Goal: Information Seeking & Learning: Learn about a topic

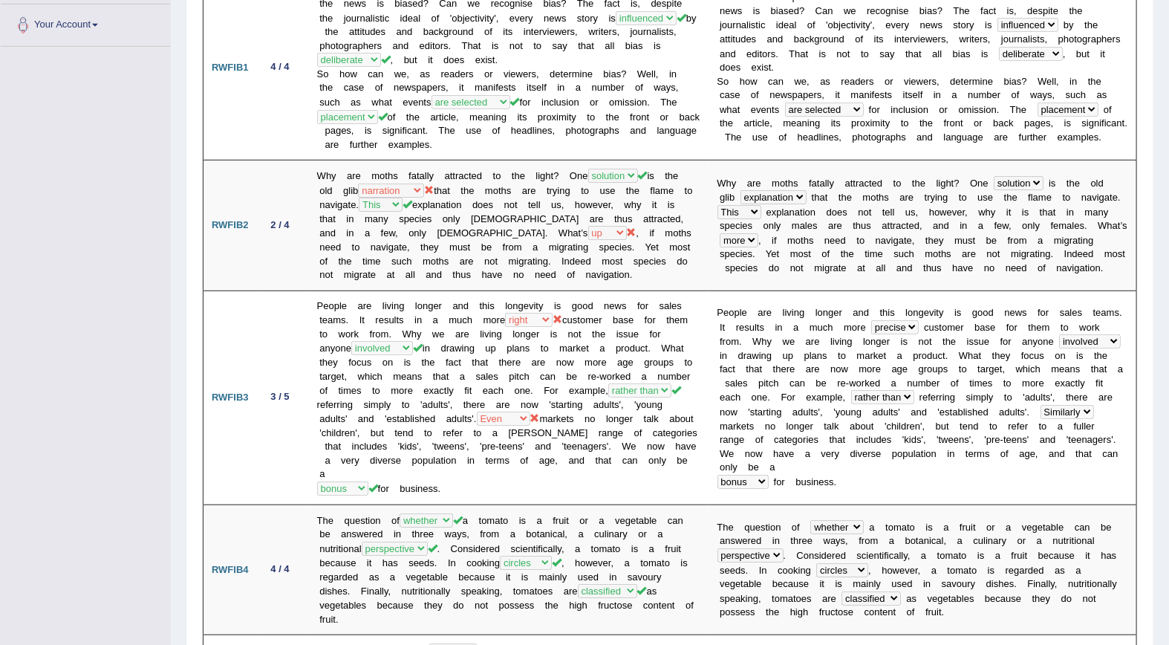
scroll to position [165, 0]
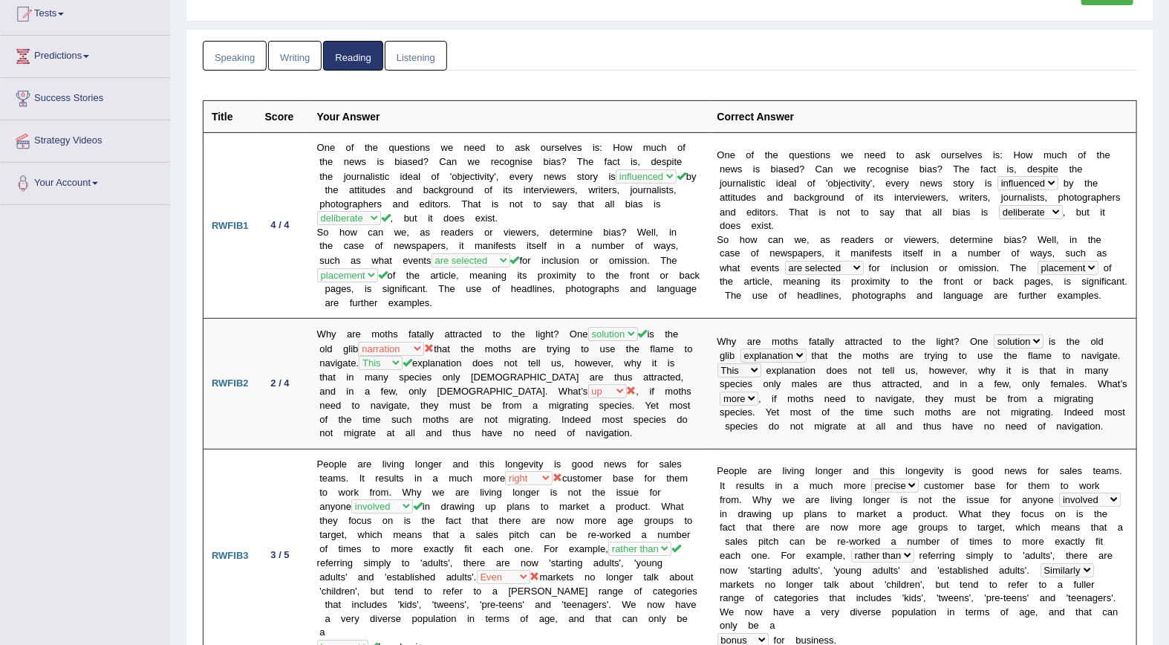
click at [424, 56] on link "Listening" at bounding box center [416, 56] width 62 height 30
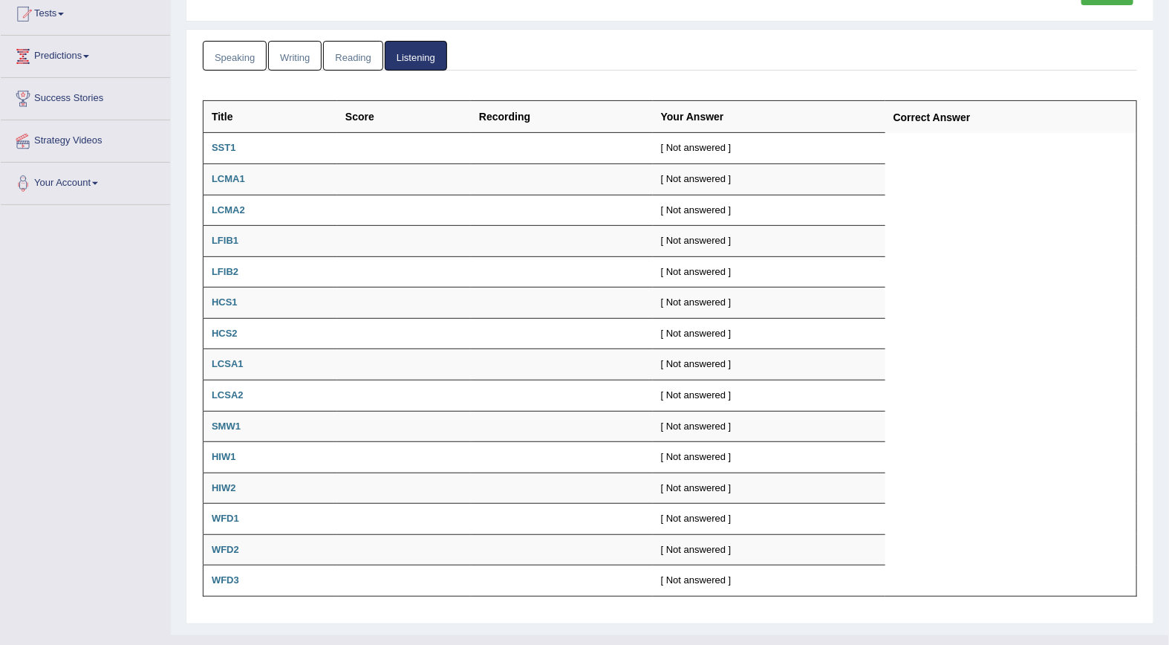
click at [292, 60] on link "Writing" at bounding box center [294, 56] width 53 height 30
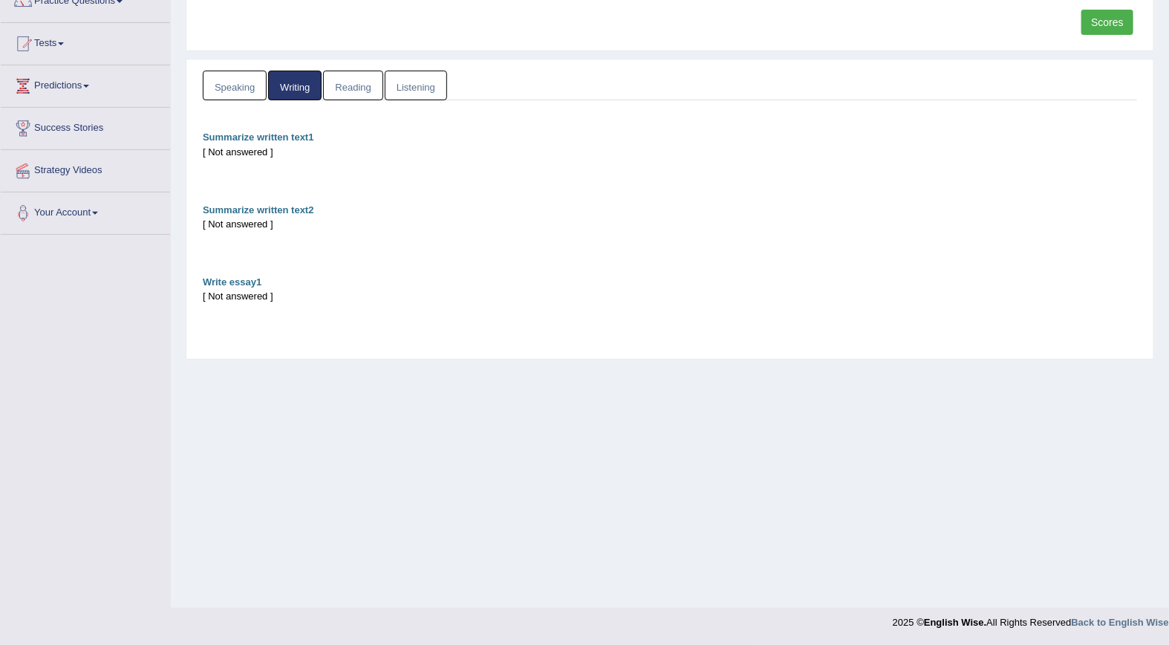
scroll to position [134, 0]
click at [231, 86] on link "Speaking" at bounding box center [235, 86] width 64 height 30
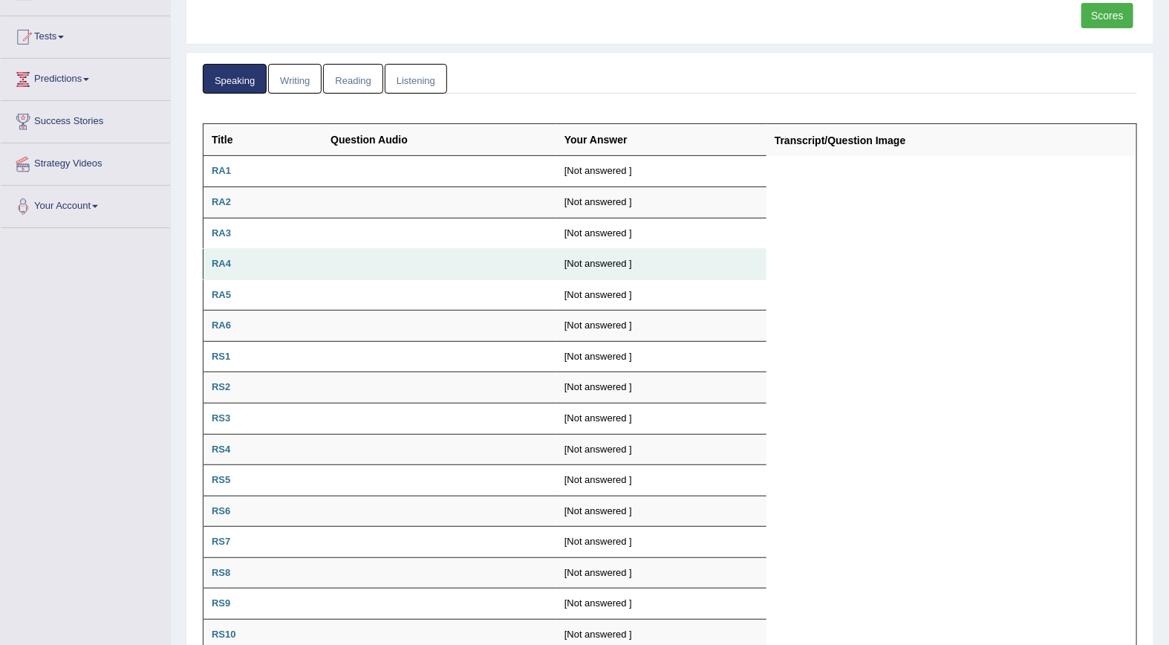
scroll to position [0, 0]
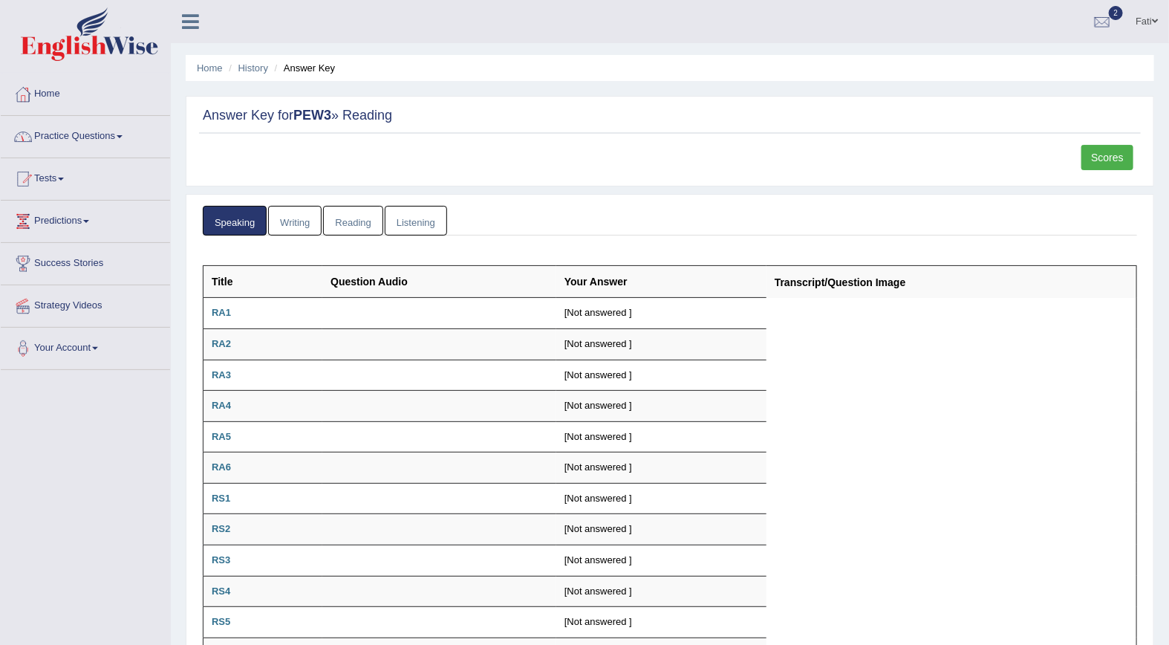
click at [67, 131] on link "Practice Questions" at bounding box center [85, 134] width 169 height 37
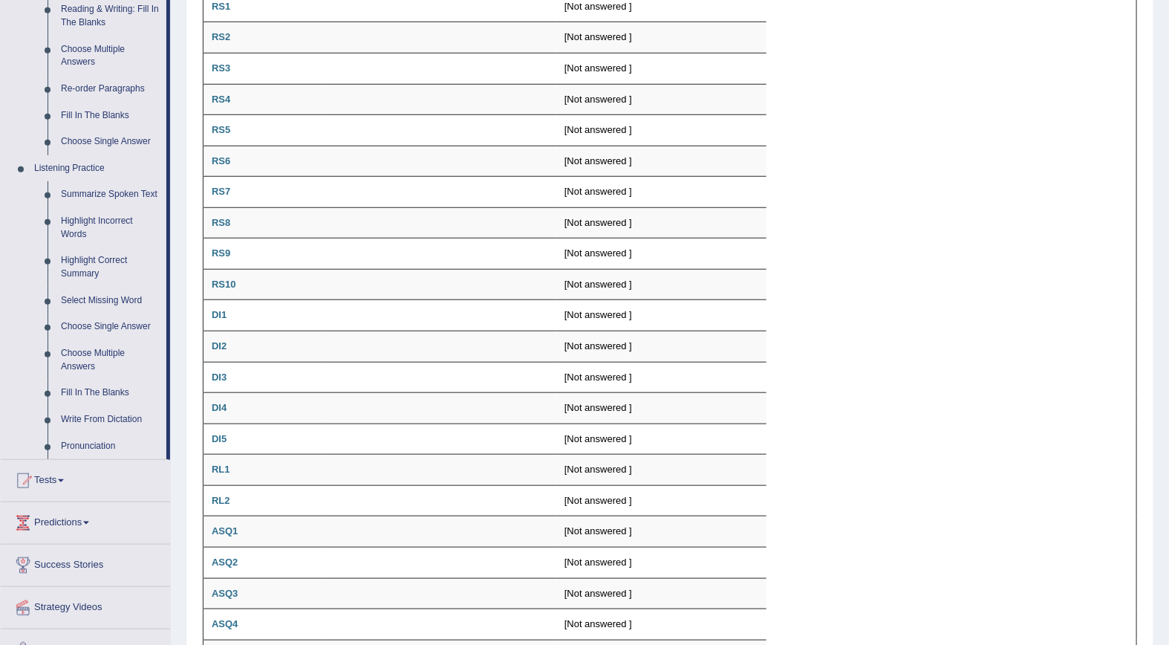
scroll to position [495, 0]
click at [125, 419] on link "Write From Dictation" at bounding box center [110, 416] width 112 height 27
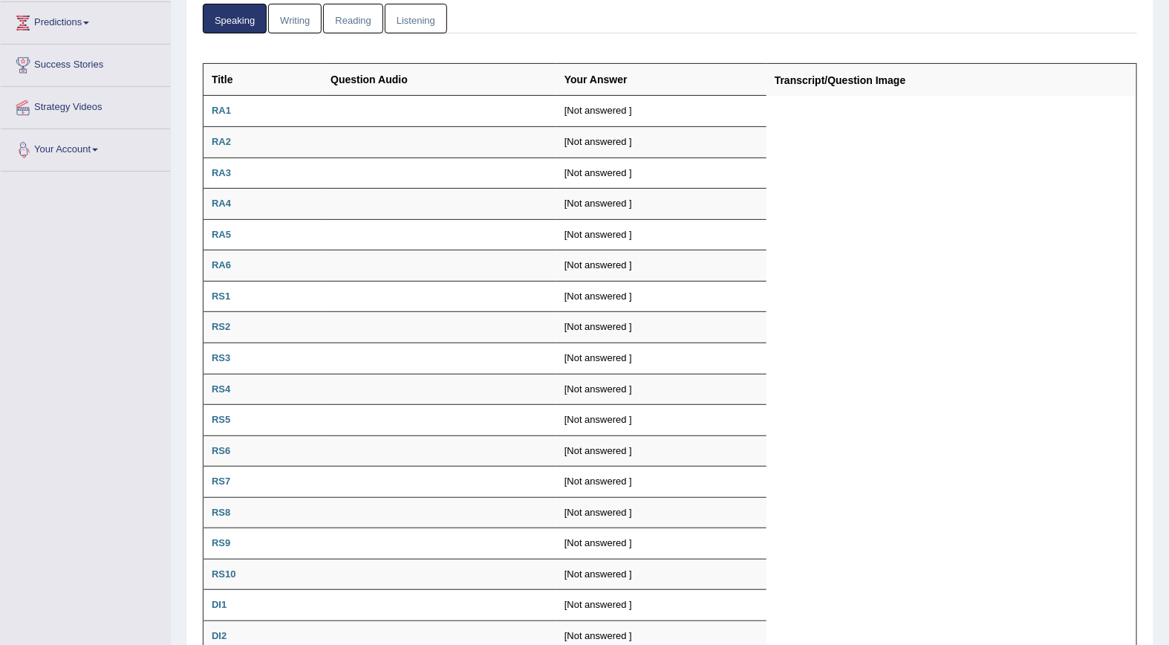
scroll to position [313, 0]
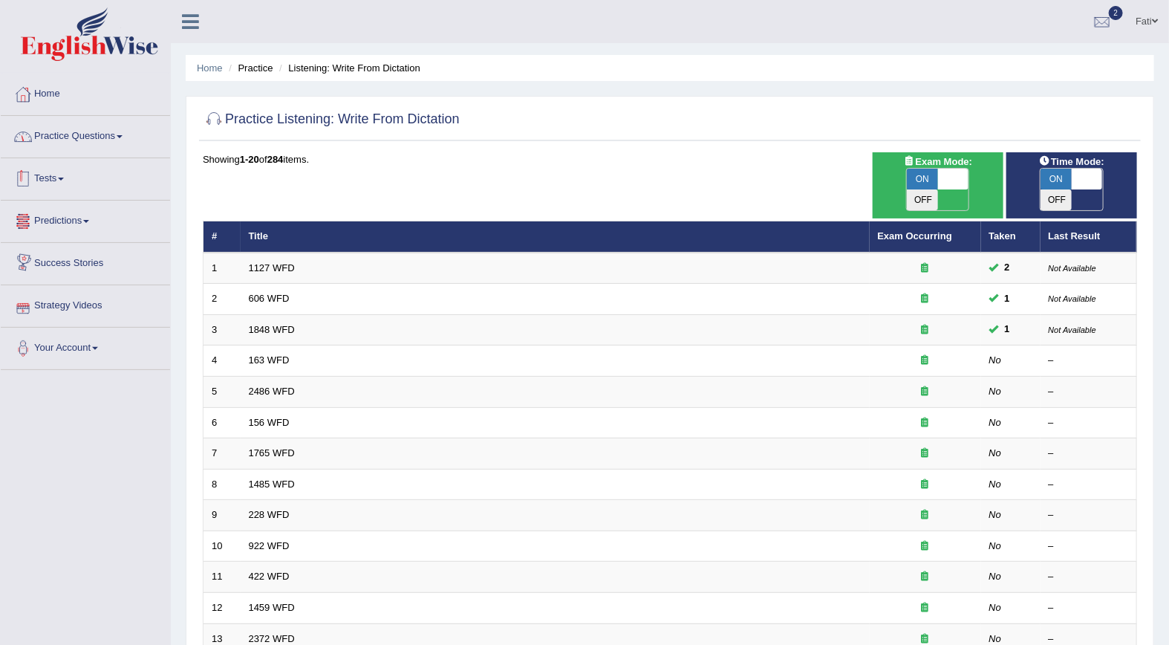
click at [94, 143] on link "Practice Questions" at bounding box center [85, 134] width 169 height 37
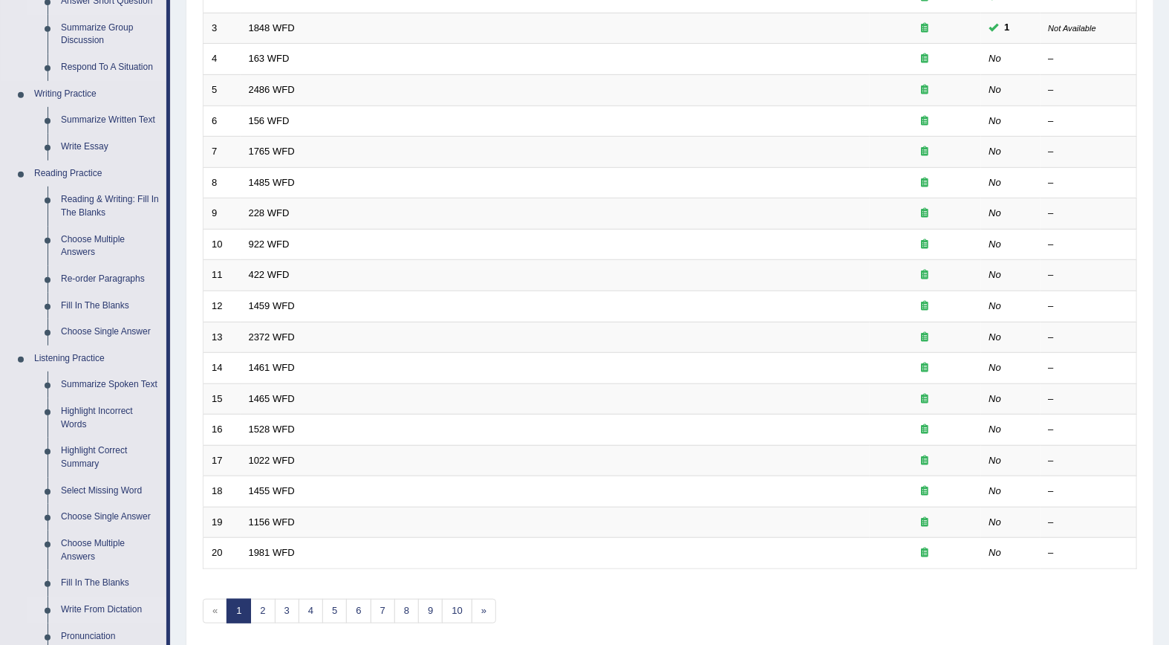
scroll to position [412, 0]
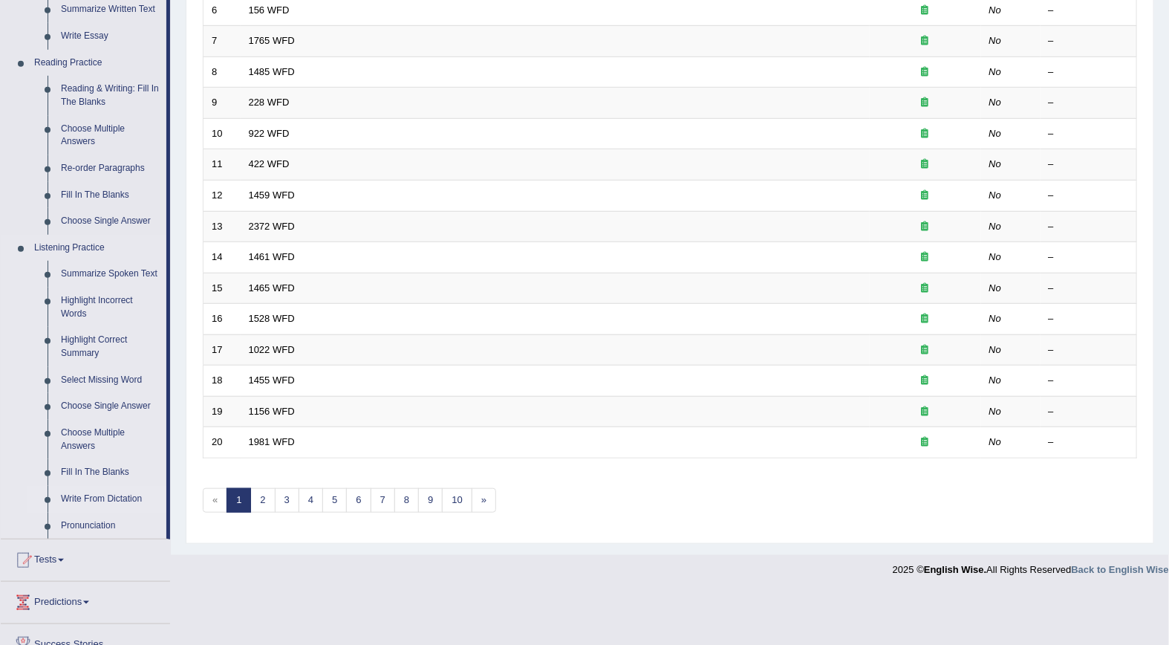
click at [106, 501] on link "Write From Dictation" at bounding box center [110, 499] width 112 height 27
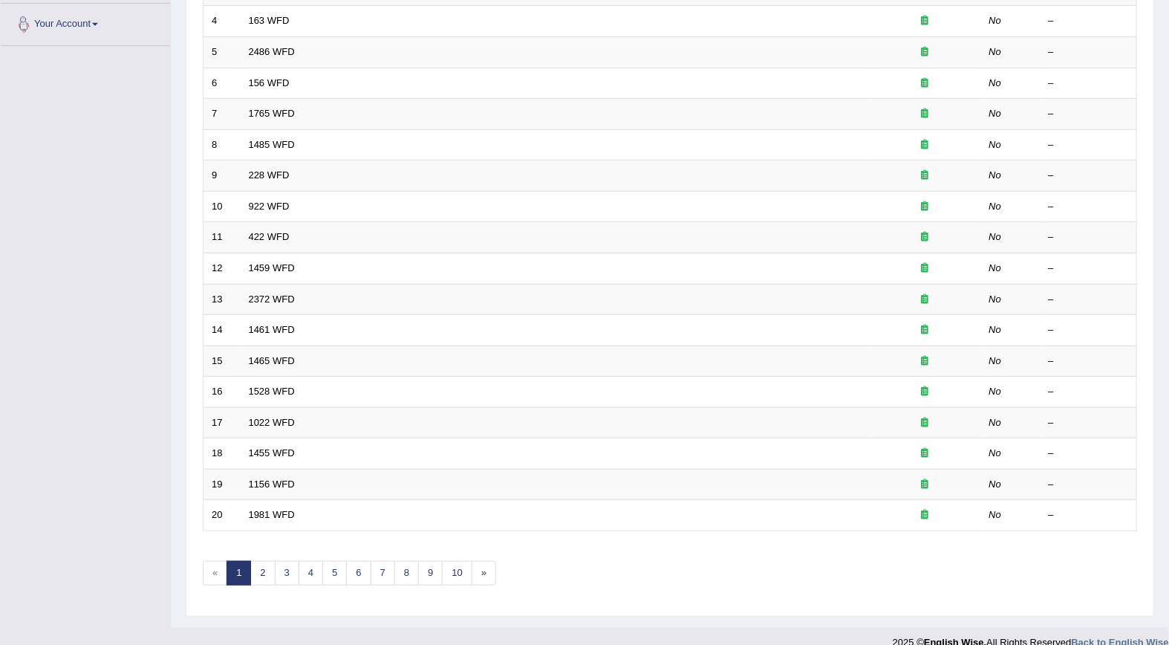
scroll to position [179, 0]
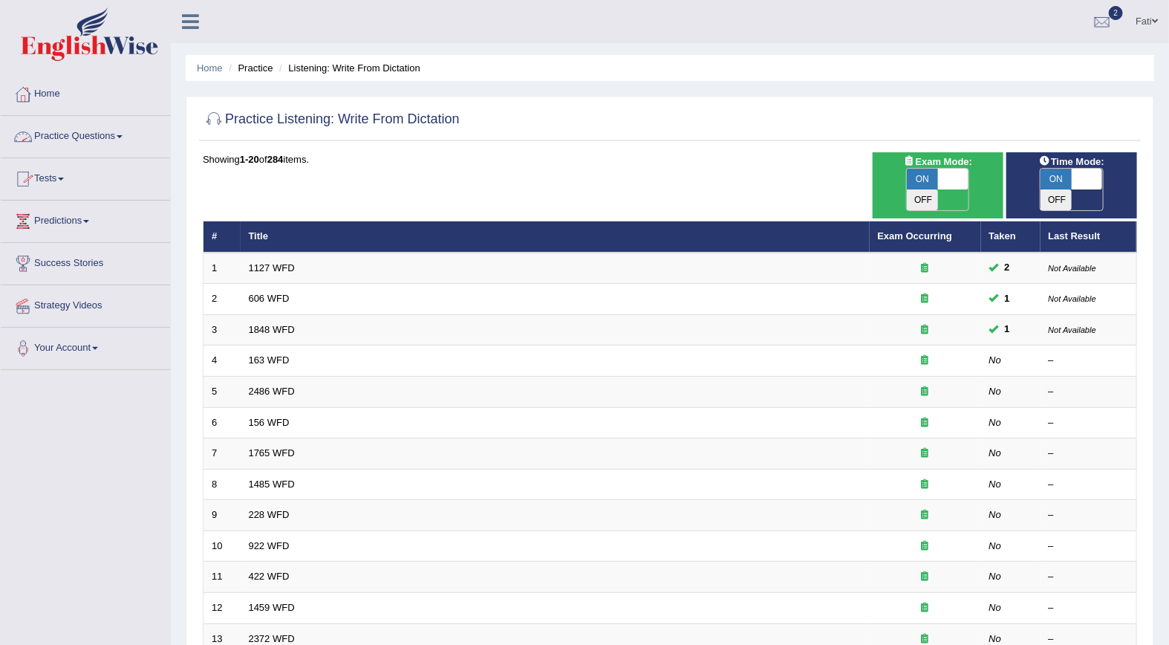
click at [97, 138] on link "Practice Questions" at bounding box center [85, 134] width 169 height 37
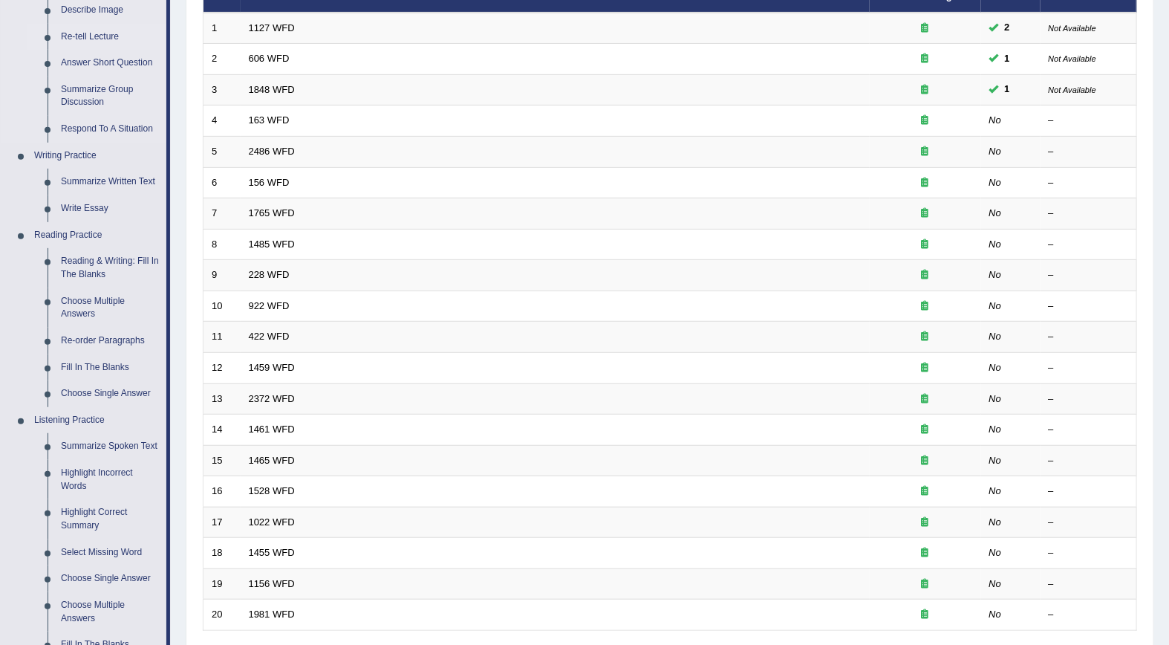
scroll to position [247, 0]
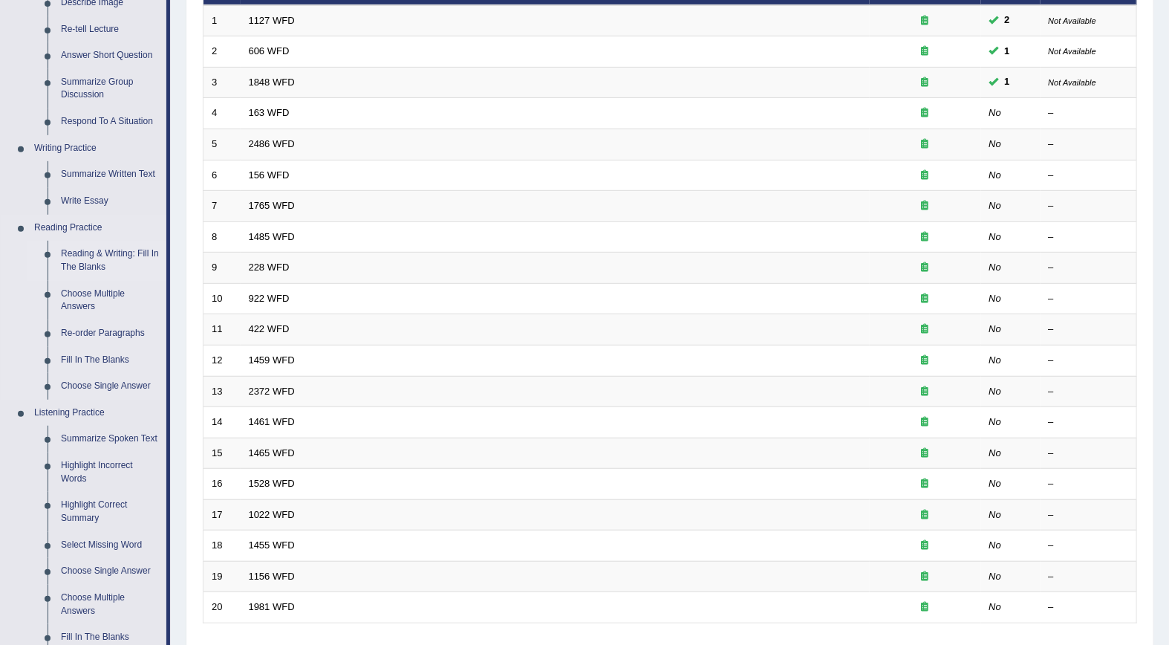
click at [84, 254] on link "Reading & Writing: Fill In The Blanks" at bounding box center [110, 260] width 112 height 39
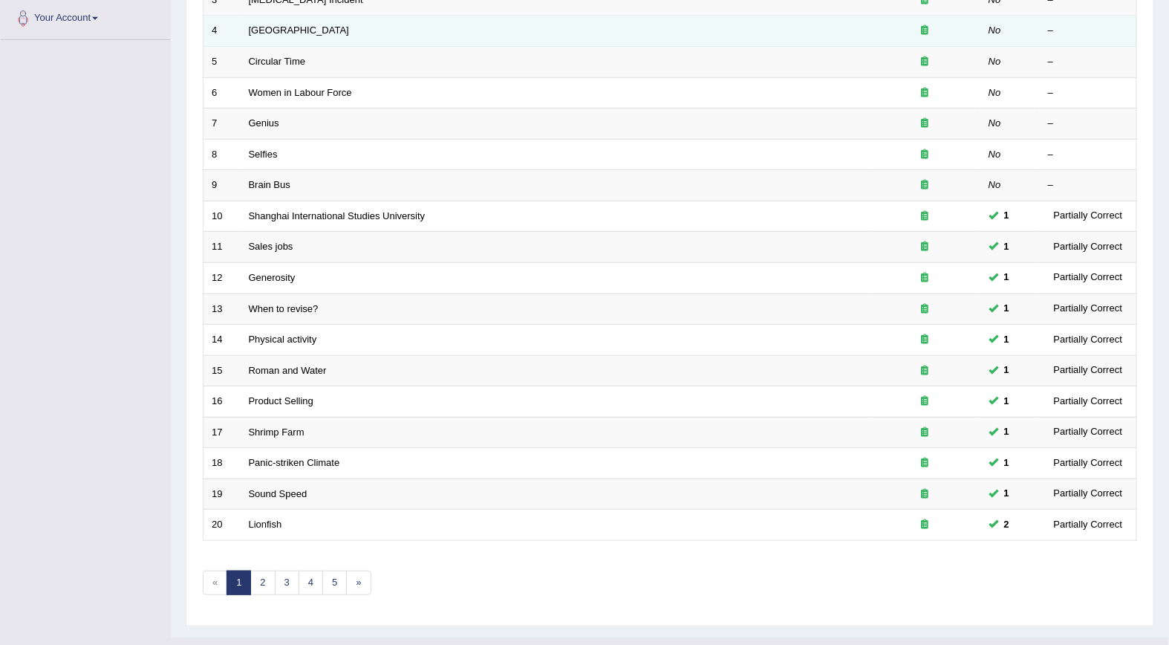
scroll to position [340, 0]
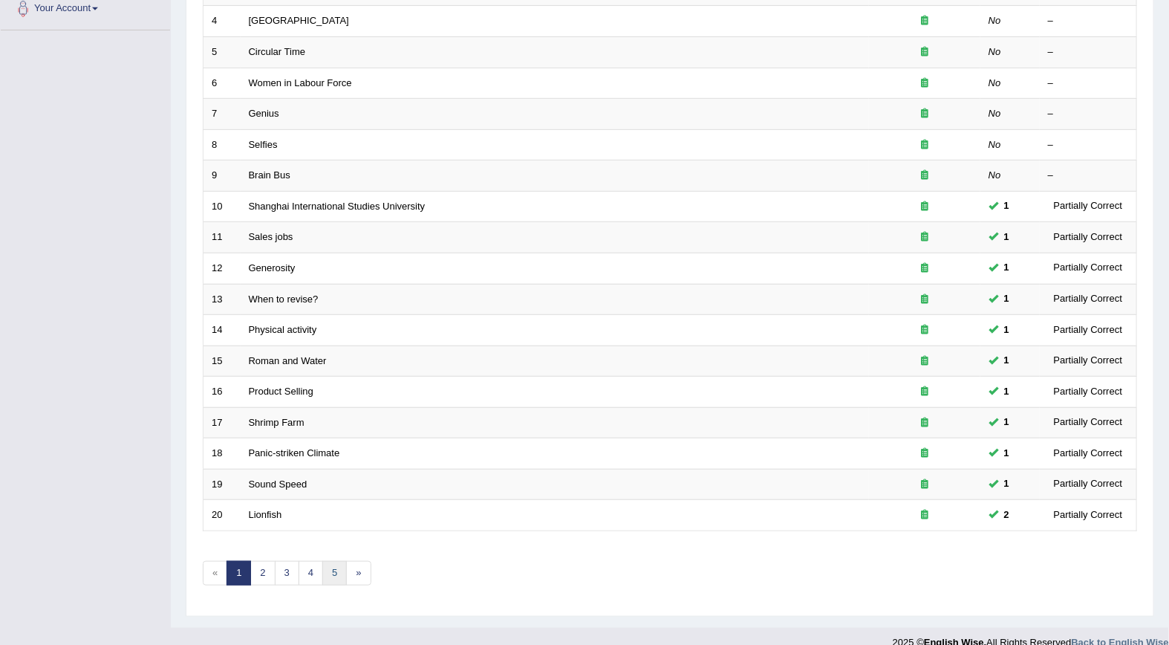
click at [336, 561] on link "5" at bounding box center [334, 573] width 25 height 25
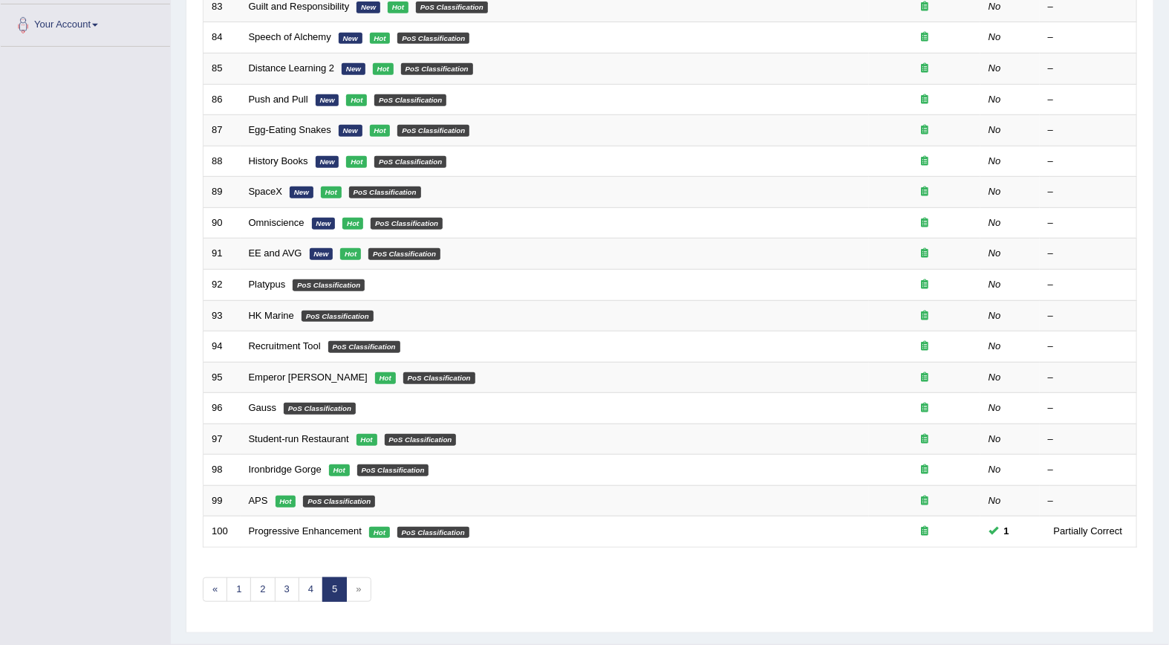
scroll to position [340, 0]
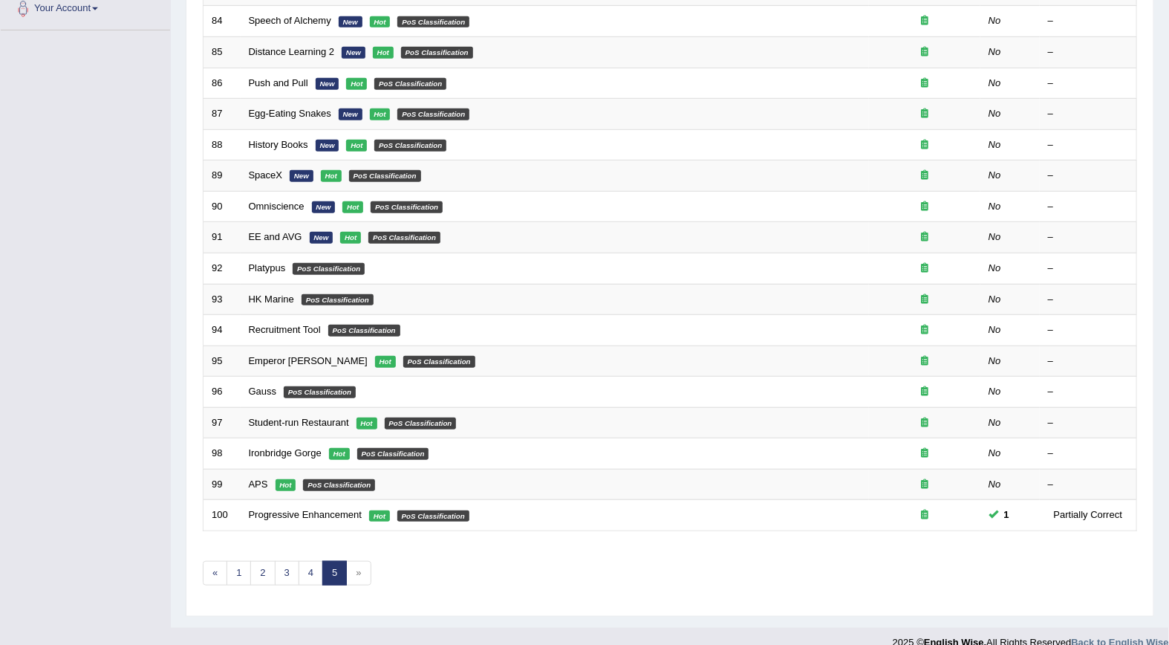
click at [362, 561] on span "»" at bounding box center [358, 573] width 25 height 25
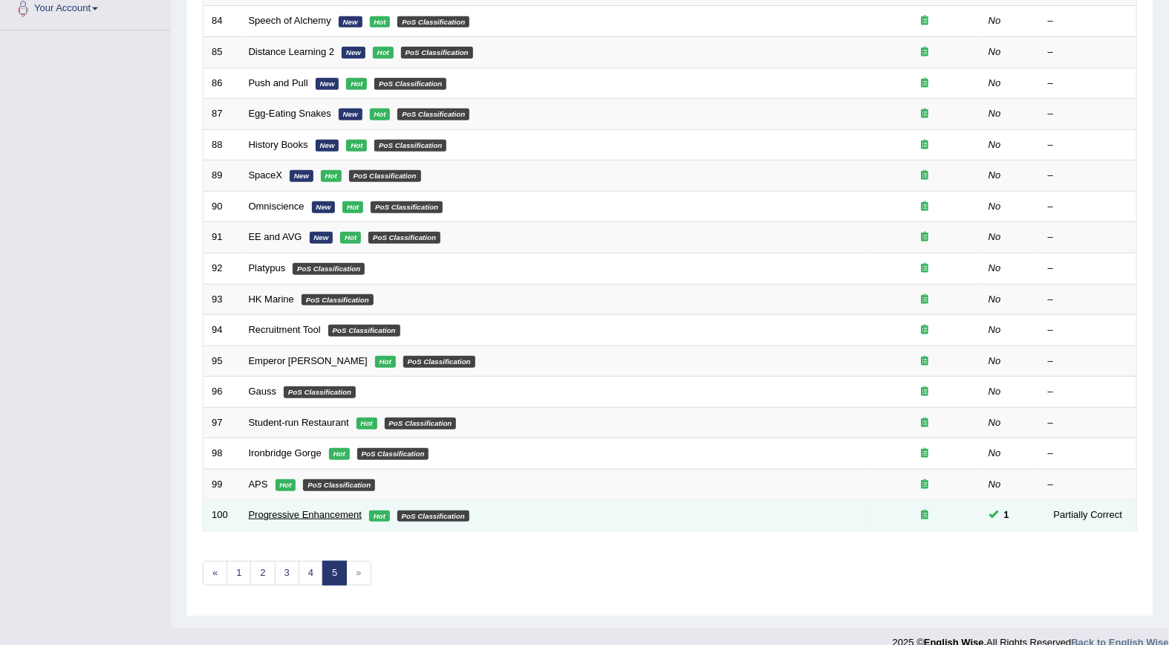
click at [336, 509] on link "Progressive Enhancement" at bounding box center [305, 514] width 113 height 11
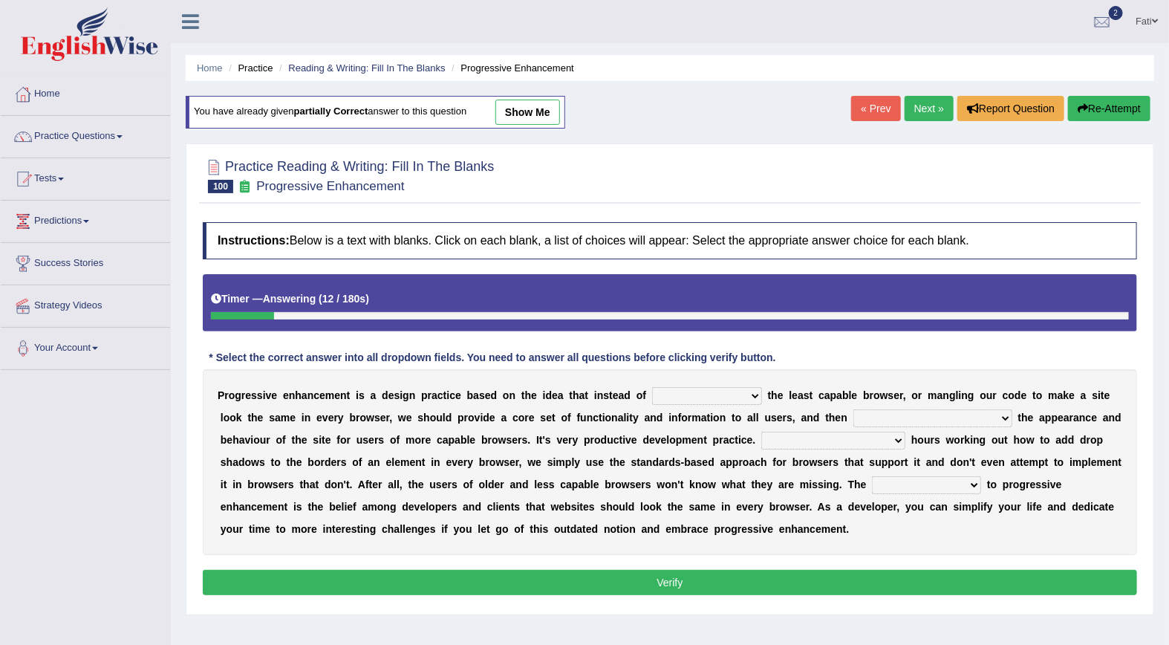
click at [652, 401] on select "designing for have to design have designed for be designing" at bounding box center [707, 396] width 110 height 18
select select "designing for"
click at [652, 389] on select "designing for have to design have designed for be designing" at bounding box center [707, 396] width 110 height 18
click at [854, 421] on select "with progress enhancement progressively enhance progress so enhancing progress …" at bounding box center [933, 418] width 159 height 18
select select "progressively enhance"
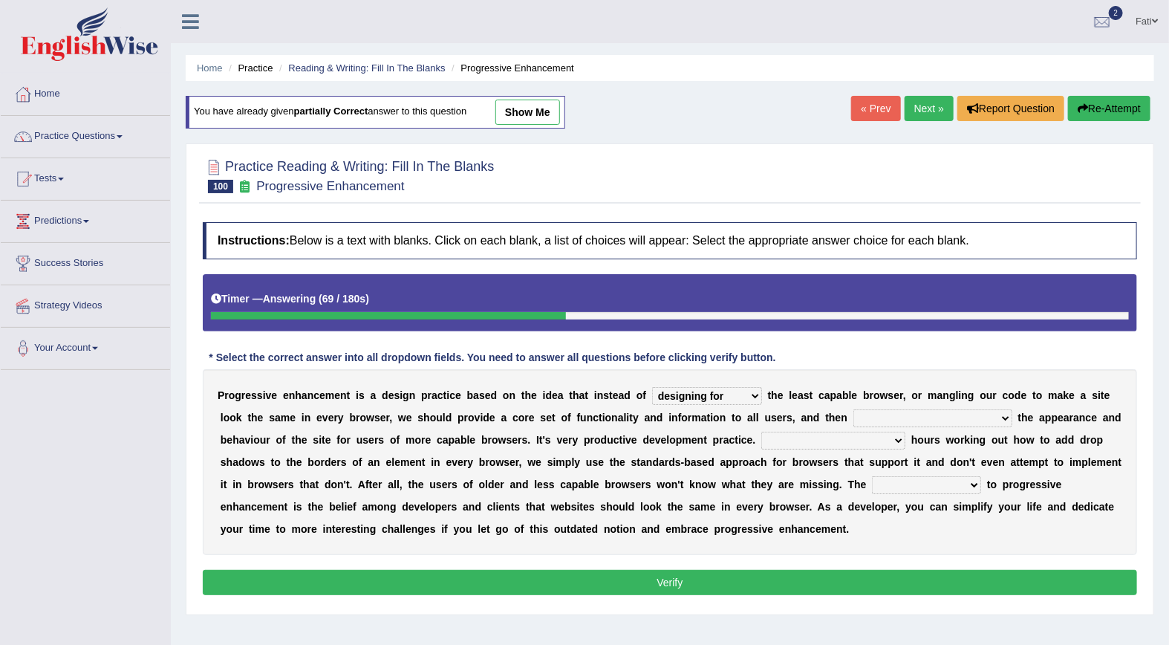
click at [854, 411] on select "with progress enhancement progressively enhance progress so enhancing progress …" at bounding box center [933, 418] width 159 height 18
click at [762, 442] on select "In addition to developing Beside adding Whereby eliminating Instead of spending" at bounding box center [834, 441] width 144 height 18
select select "Instead of spending"
click at [762, 433] on select "In addition to developing Beside adding Whereby eliminating Instead of spending" at bounding box center [834, 441] width 144 height 18
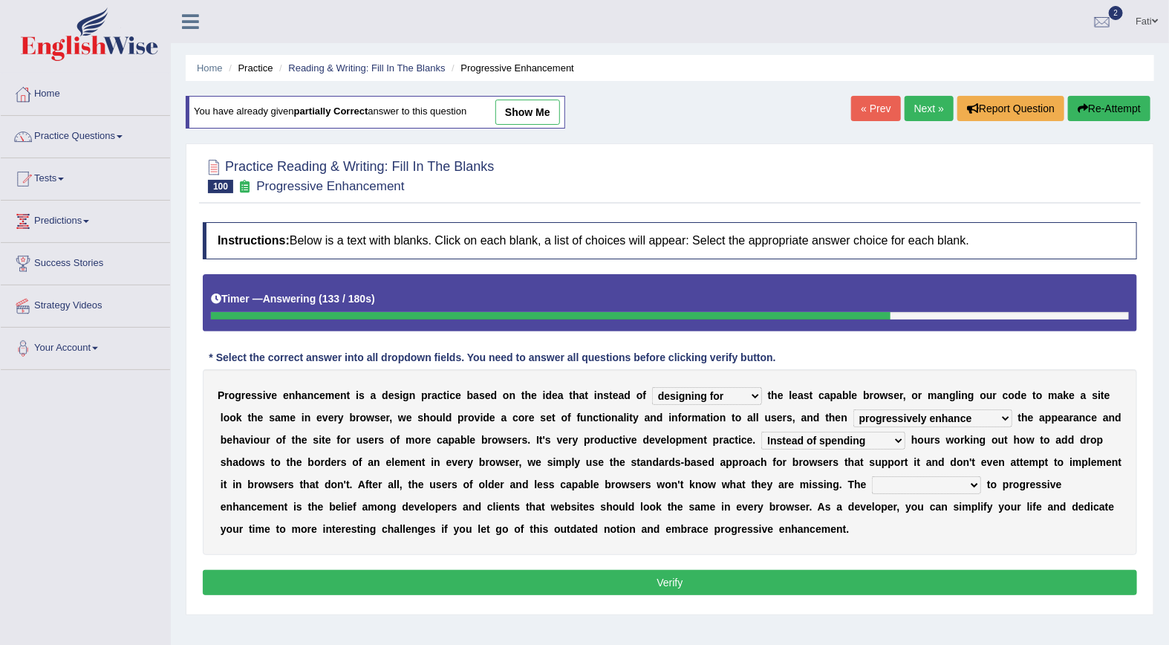
click at [872, 485] on select "larger problem lesser benefit biggest challenge least assurance" at bounding box center [926, 485] width 109 height 18
select select "least assurance"
click at [872, 478] on select "larger problem lesser benefit biggest challenge least assurance" at bounding box center [926, 485] width 109 height 18
click at [681, 589] on button "Verify" at bounding box center [670, 582] width 935 height 25
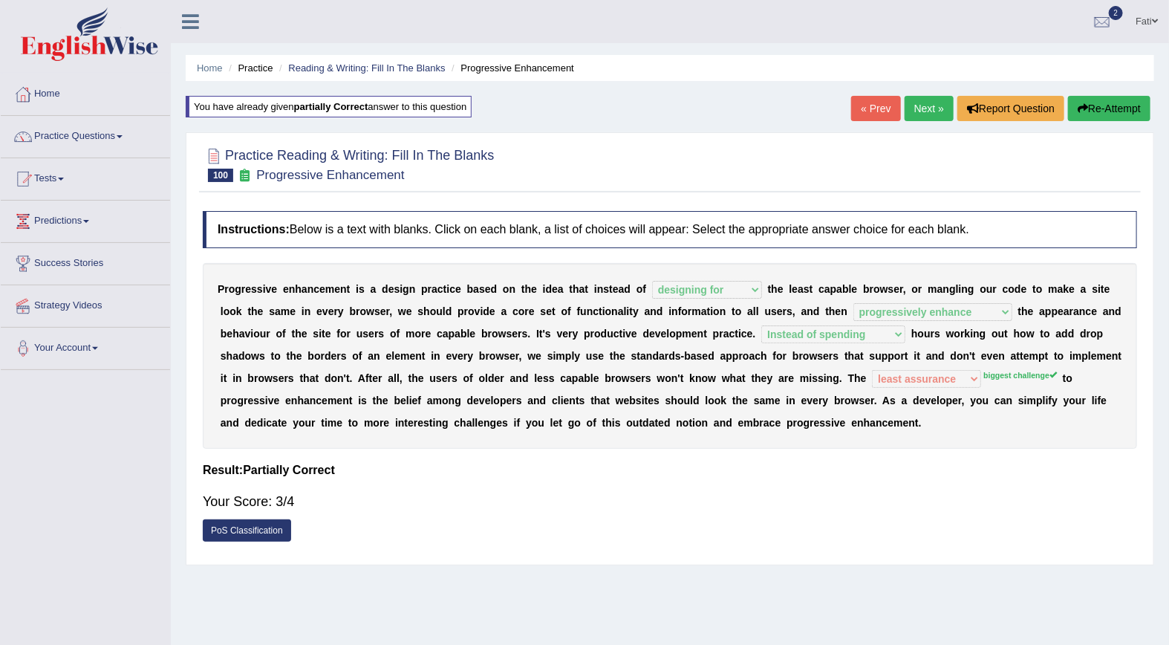
click at [860, 108] on link "« Prev" at bounding box center [875, 108] width 49 height 25
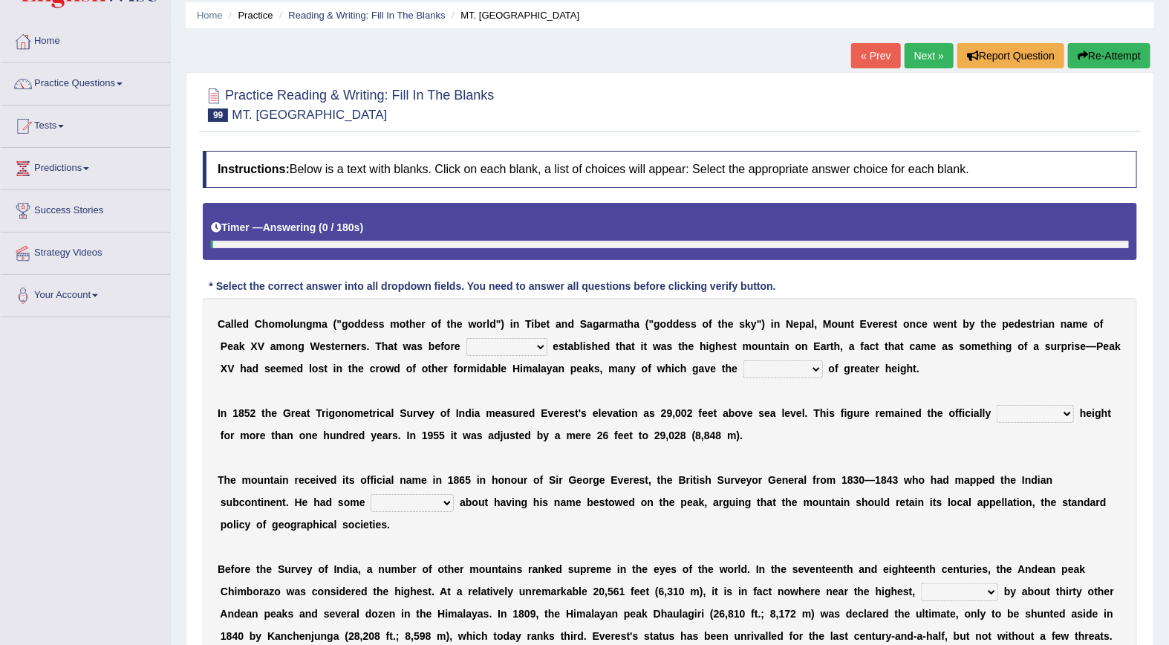
scroll to position [82, 0]
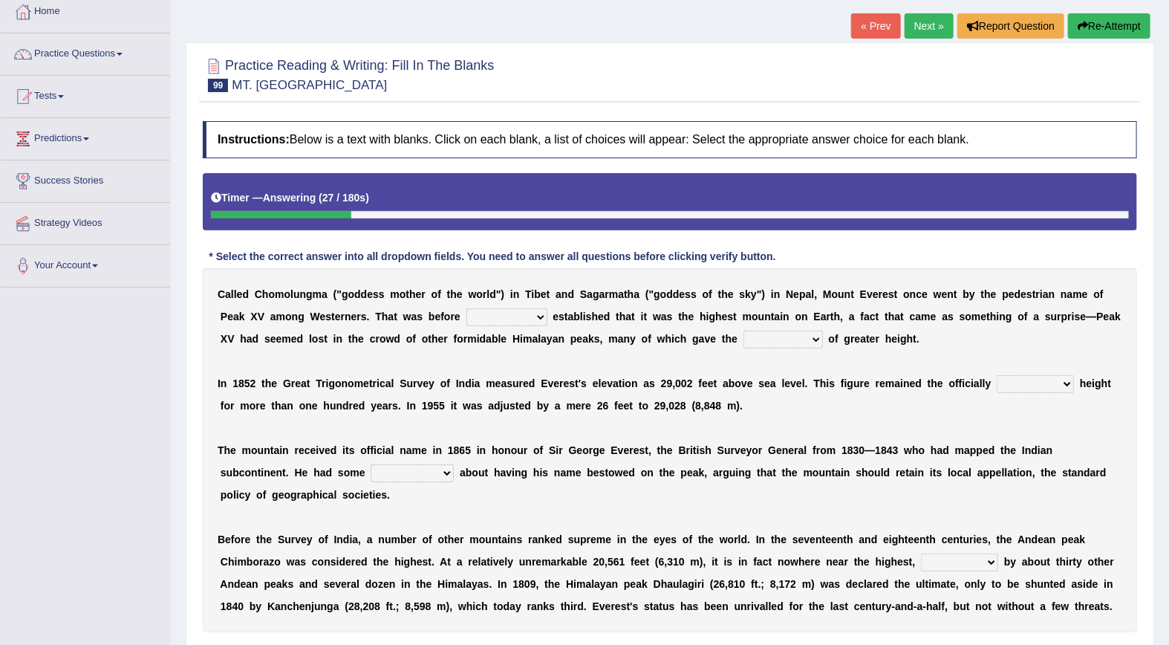
click at [467, 317] on select "surveyors purveyors surveillance persuasion" at bounding box center [507, 317] width 81 height 18
select select "surveillance"
click at [467, 309] on select "surveyors purveyors surveillance persuasion" at bounding box center [507, 317] width 81 height 18
click at [744, 343] on select "illusion inclusion allusion anticipation" at bounding box center [783, 340] width 79 height 18
click at [744, 331] on select "illusion inclusion allusion anticipation" at bounding box center [783, 340] width 79 height 18
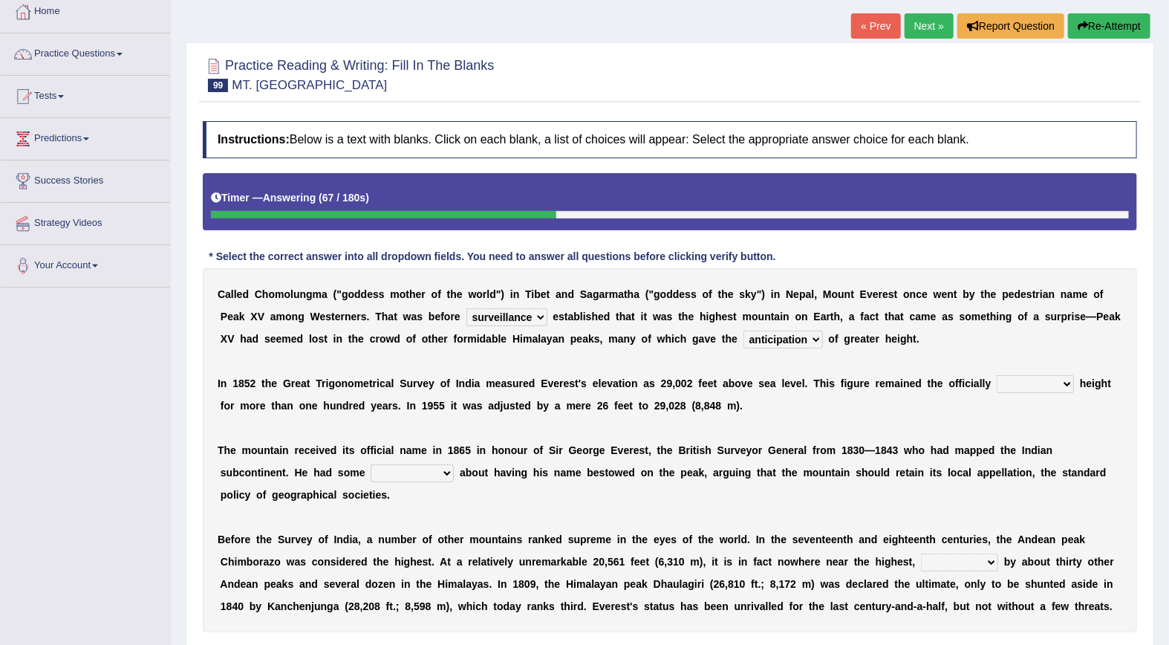
click at [744, 343] on select "illusion inclusion allusion anticipation" at bounding box center [783, 340] width 79 height 18
select select "illusion"
click at [744, 331] on select "illusion inclusion allusion anticipation" at bounding box center [783, 340] width 79 height 18
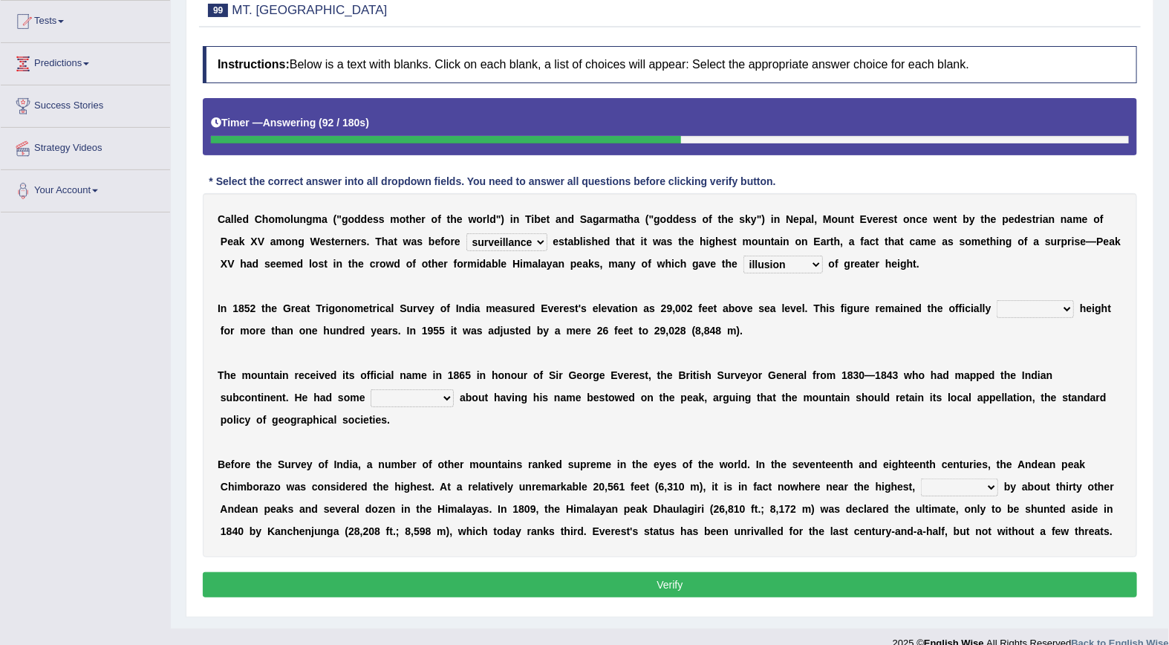
click at [997, 313] on select "accepted excepted incepted intercepted" at bounding box center [1035, 309] width 77 height 18
select select "accepted"
click at [997, 301] on select "accepted excepted incepted intercepted" at bounding box center [1035, 309] width 77 height 18
click at [371, 401] on select "reservations applications implications rejections" at bounding box center [412, 398] width 83 height 18
select select "rejections"
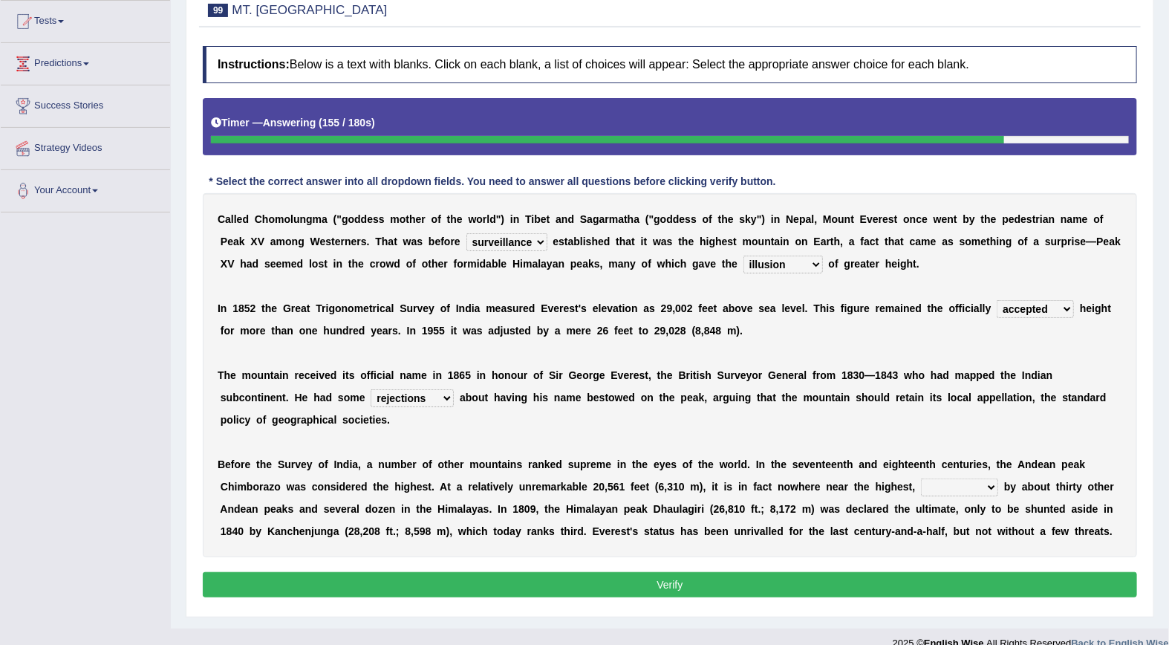
click at [371, 390] on select "reservations applications implications rejections" at bounding box center [412, 398] width 83 height 18
click at [921, 478] on select "transposed surmises reduces surpassed" at bounding box center [959, 487] width 77 height 18
select select "reduces"
click at [921, 478] on select "transposed surmises reduces surpassed" at bounding box center [959, 487] width 77 height 18
click at [670, 572] on button "Verify" at bounding box center [670, 584] width 935 height 25
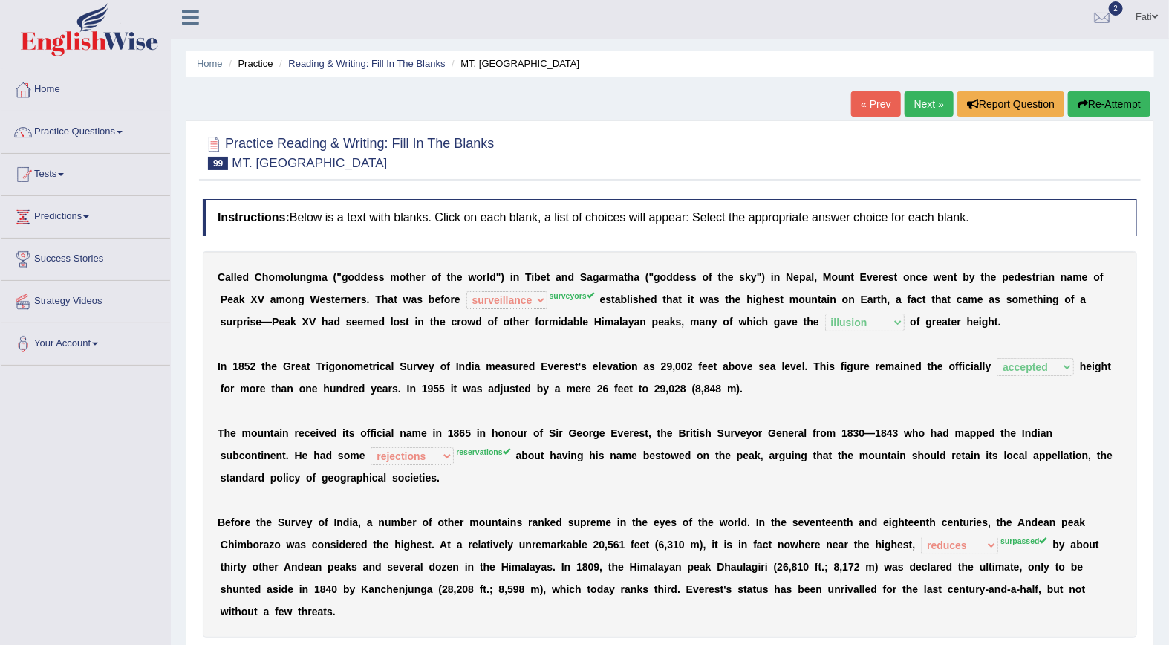
scroll to position [0, 0]
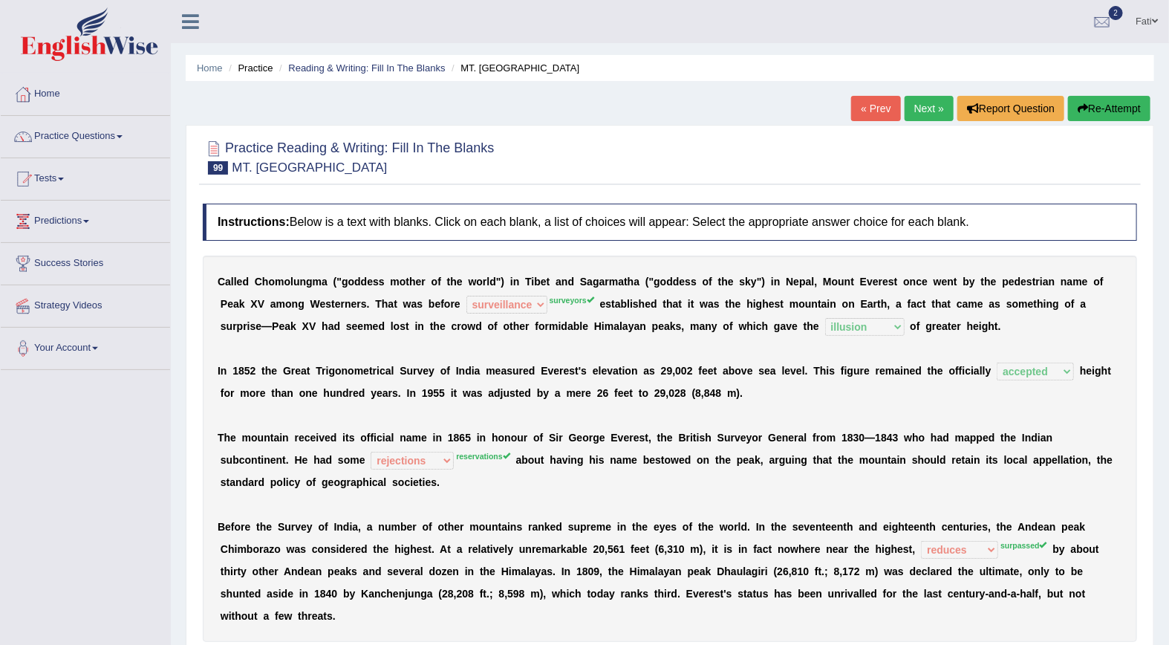
click at [1113, 109] on button "Re-Attempt" at bounding box center [1109, 108] width 82 height 25
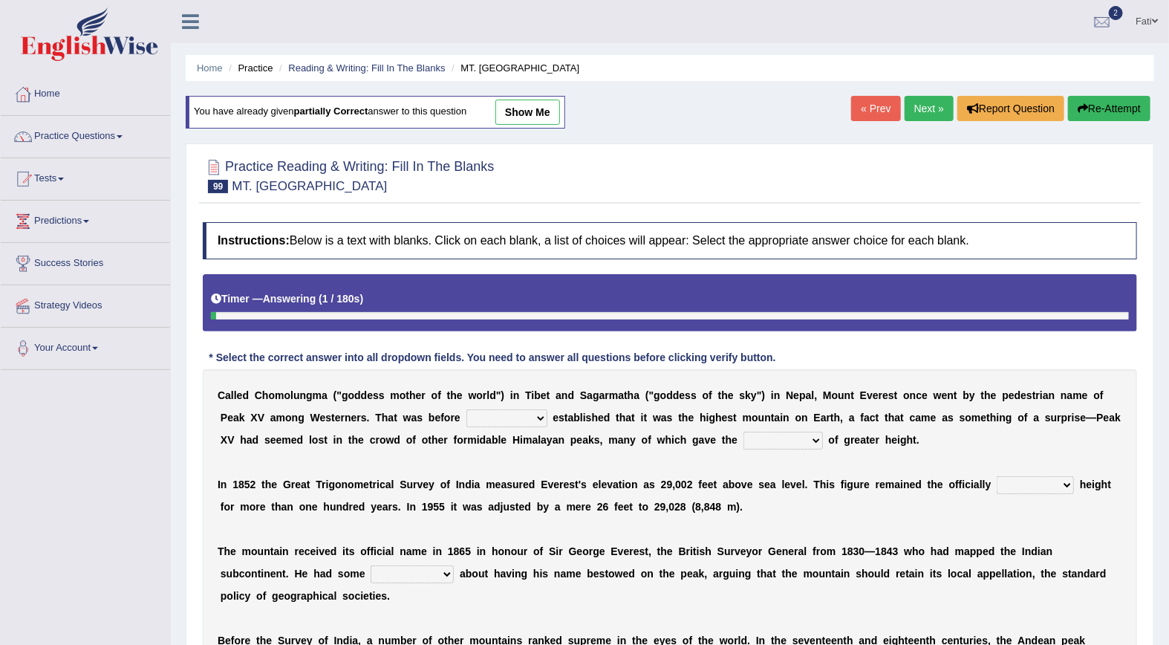
click at [471, 415] on select "surveyors purveyors surveillance persuasion" at bounding box center [507, 418] width 81 height 18
select select "surveyors"
click at [467, 411] on select "surveyors purveyors surveillance persuasion" at bounding box center [507, 418] width 81 height 18
click at [744, 444] on select "illusion inclusion allusion anticipation" at bounding box center [783, 441] width 79 height 18
select select "illusion"
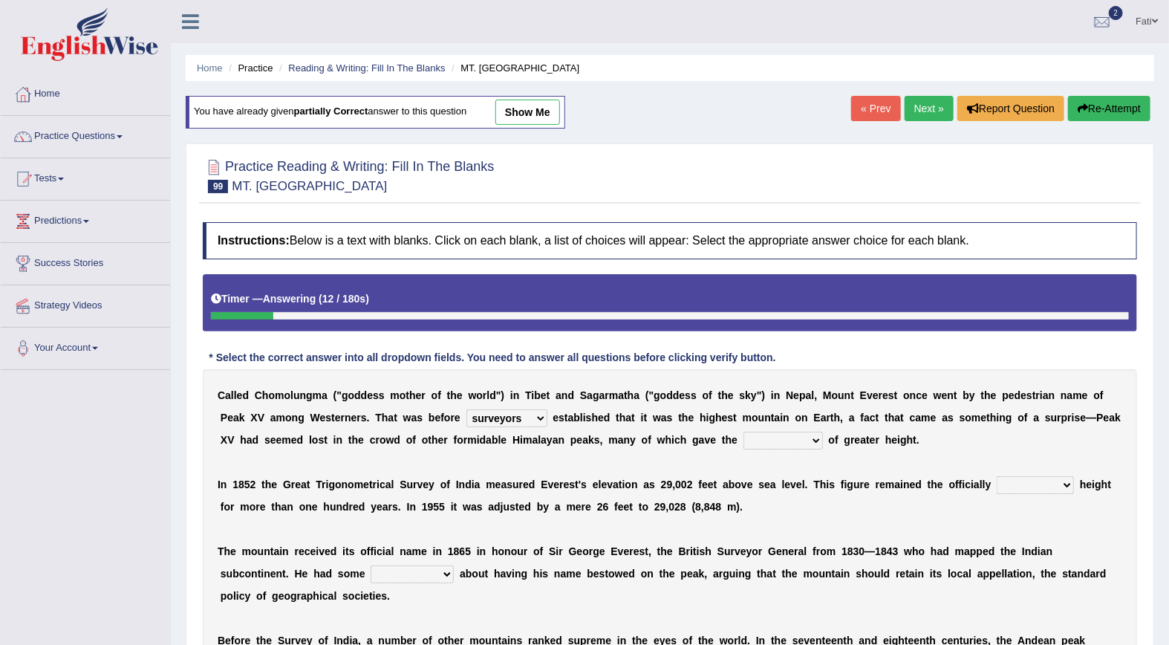
click at [744, 433] on select "illusion inclusion allusion anticipation" at bounding box center [783, 441] width 79 height 18
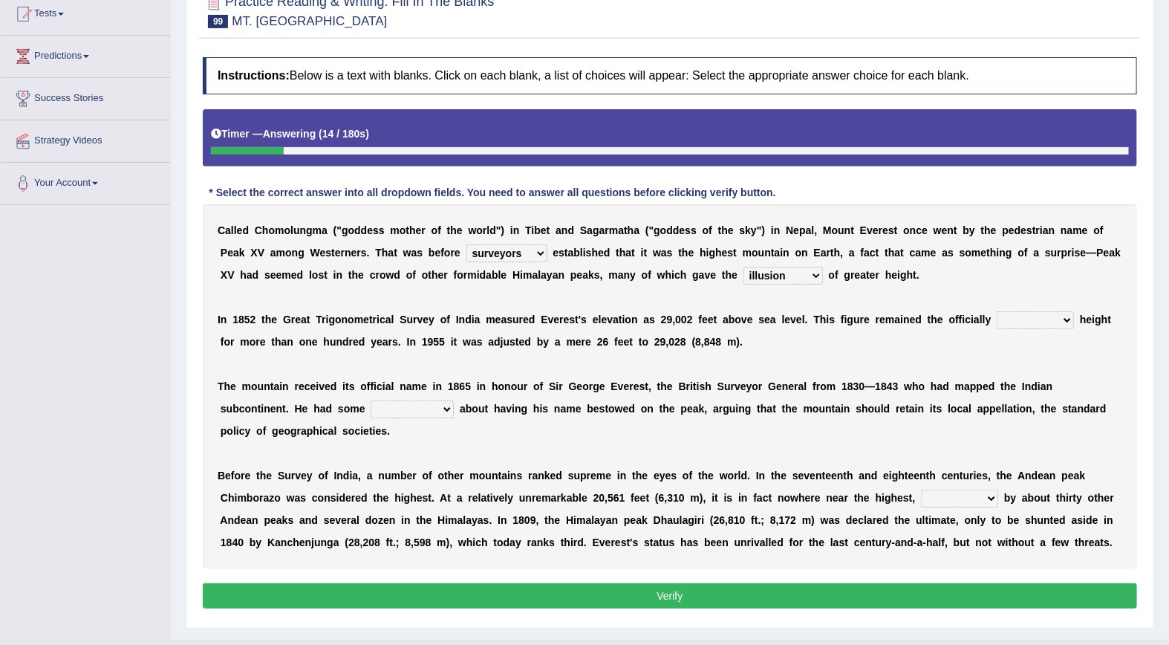
click at [997, 323] on select "accepted excepted incepted intercepted" at bounding box center [1035, 320] width 77 height 18
select select "accepted"
click at [997, 312] on select "accepted excepted incepted intercepted" at bounding box center [1035, 320] width 77 height 18
click at [371, 409] on select "reservations applications implications rejections" at bounding box center [412, 409] width 83 height 18
select select "reservations"
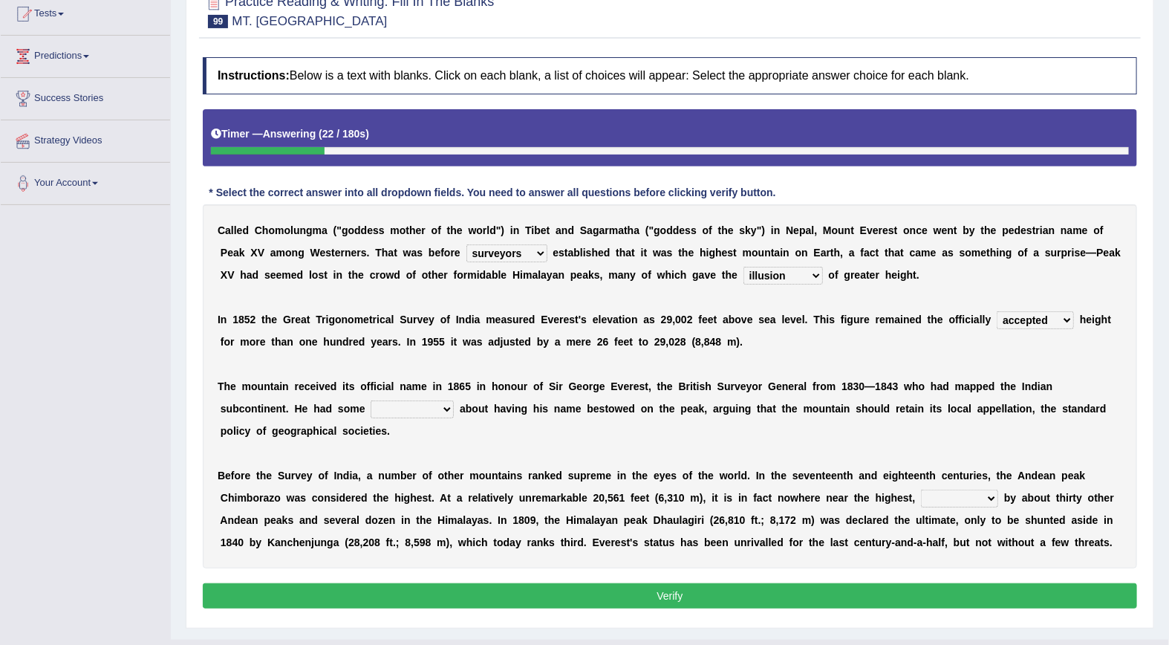
click at [371, 401] on select "reservations applications implications rejections" at bounding box center [412, 409] width 83 height 18
click at [921, 490] on select "transposed surmises reduces surpassed" at bounding box center [959, 499] width 77 height 18
select select "surpassed"
click at [921, 490] on select "transposed surmises reduces surpassed" at bounding box center [959, 499] width 77 height 18
click at [747, 583] on button "Verify" at bounding box center [670, 595] width 935 height 25
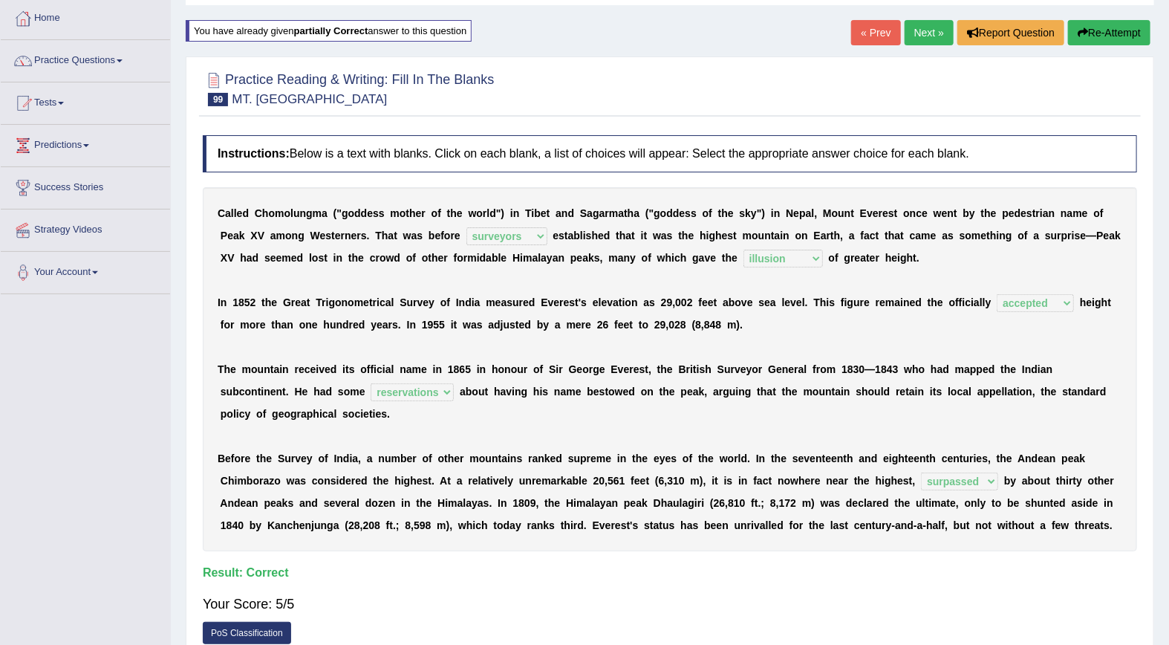
scroll to position [0, 0]
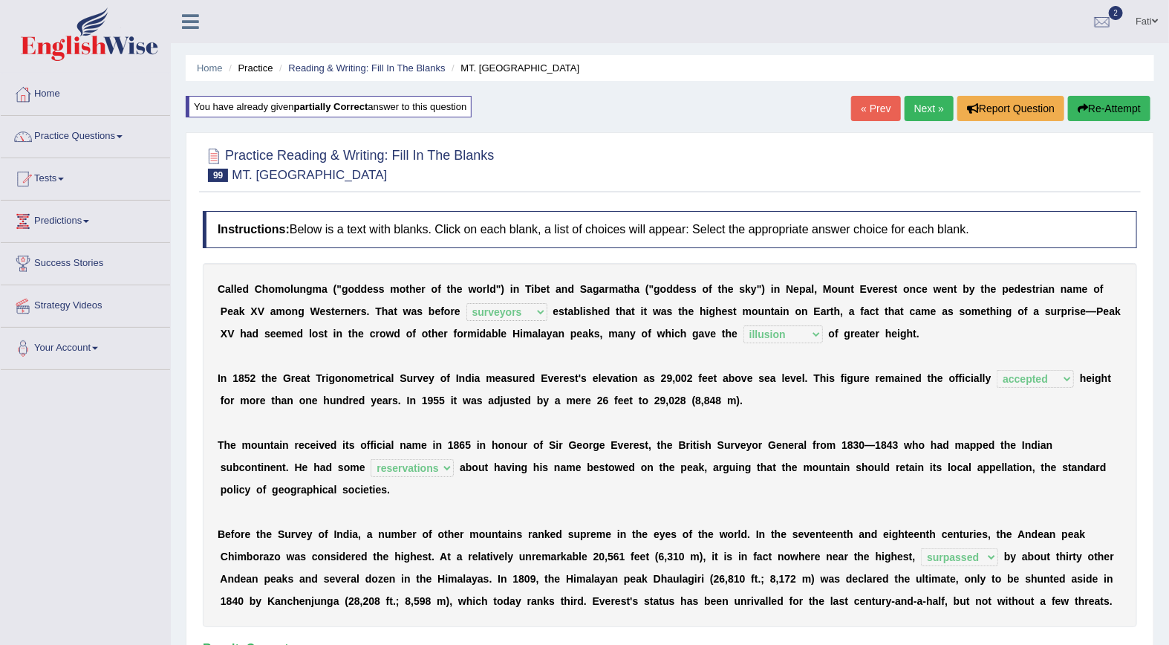
click at [866, 100] on link "« Prev" at bounding box center [875, 108] width 49 height 25
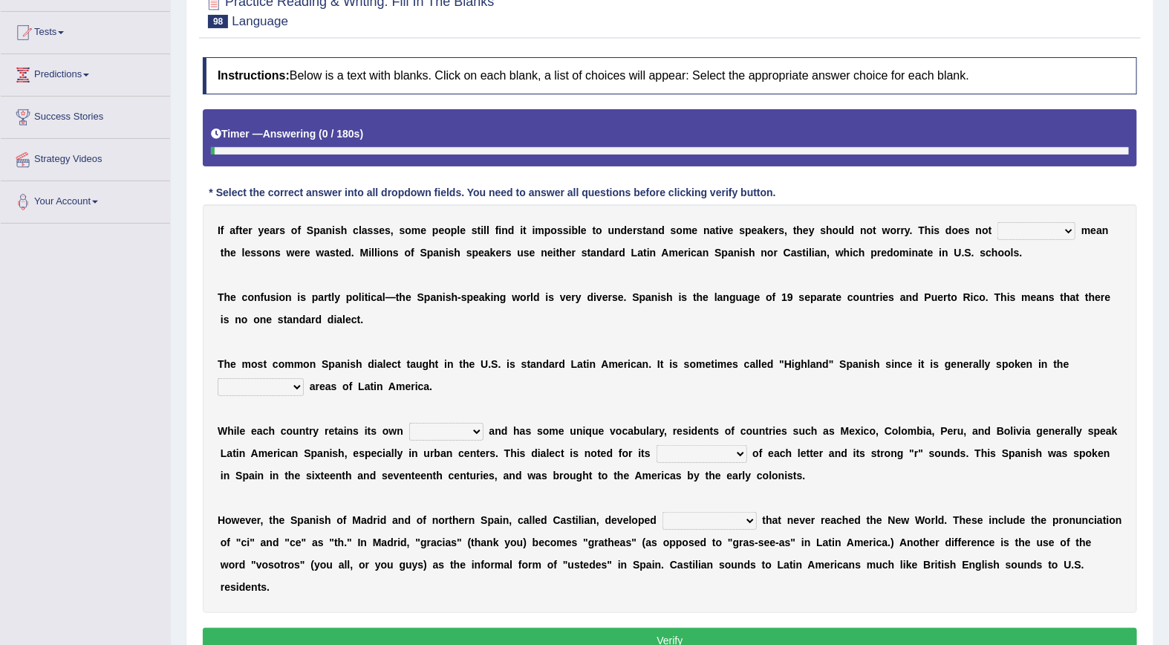
scroll to position [165, 0]
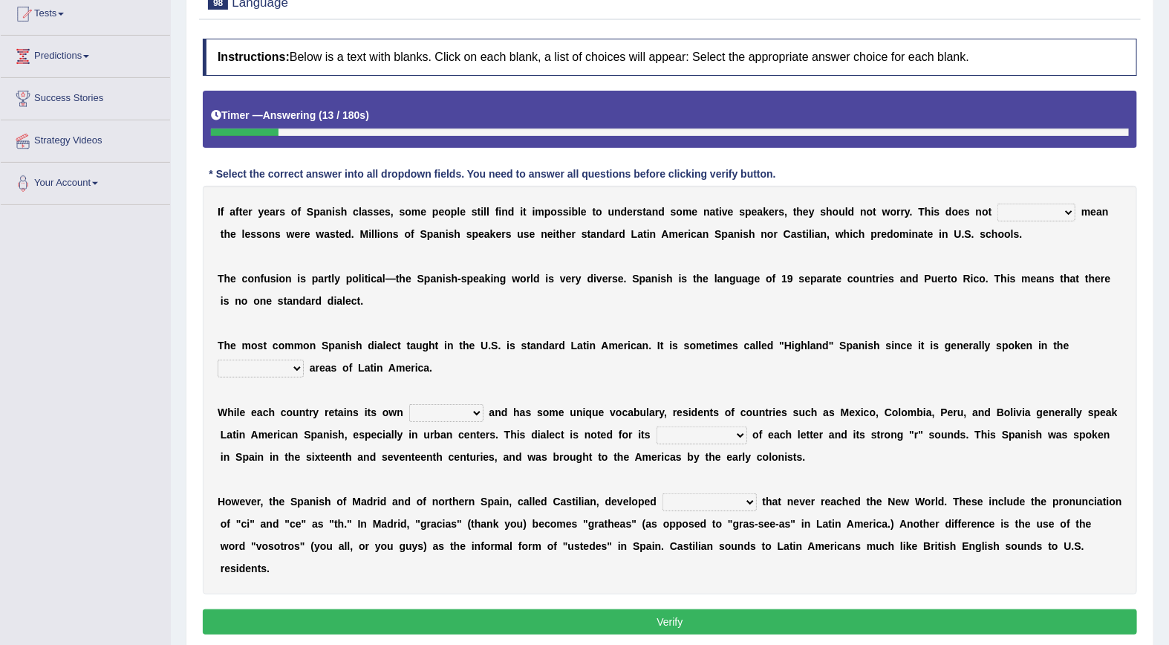
click at [998, 217] on select "particularly only usually necessarily" at bounding box center [1037, 213] width 78 height 18
select select "necessarily"
click at [998, 204] on select "particularly only usually necessarily" at bounding box center [1037, 213] width 78 height 18
click at [304, 360] on select "coastal hidden rocky mountainous" at bounding box center [261, 369] width 86 height 18
select select "coastal"
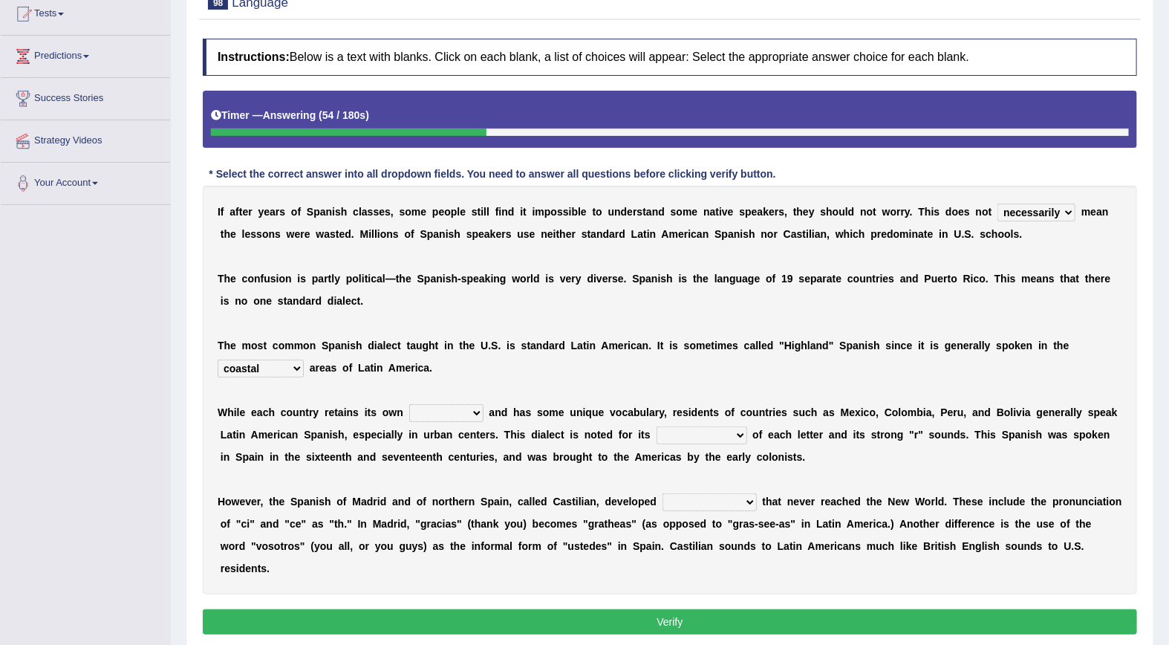
click at [304, 360] on select "coastal hidden rocky mountainous" at bounding box center [261, 369] width 86 height 18
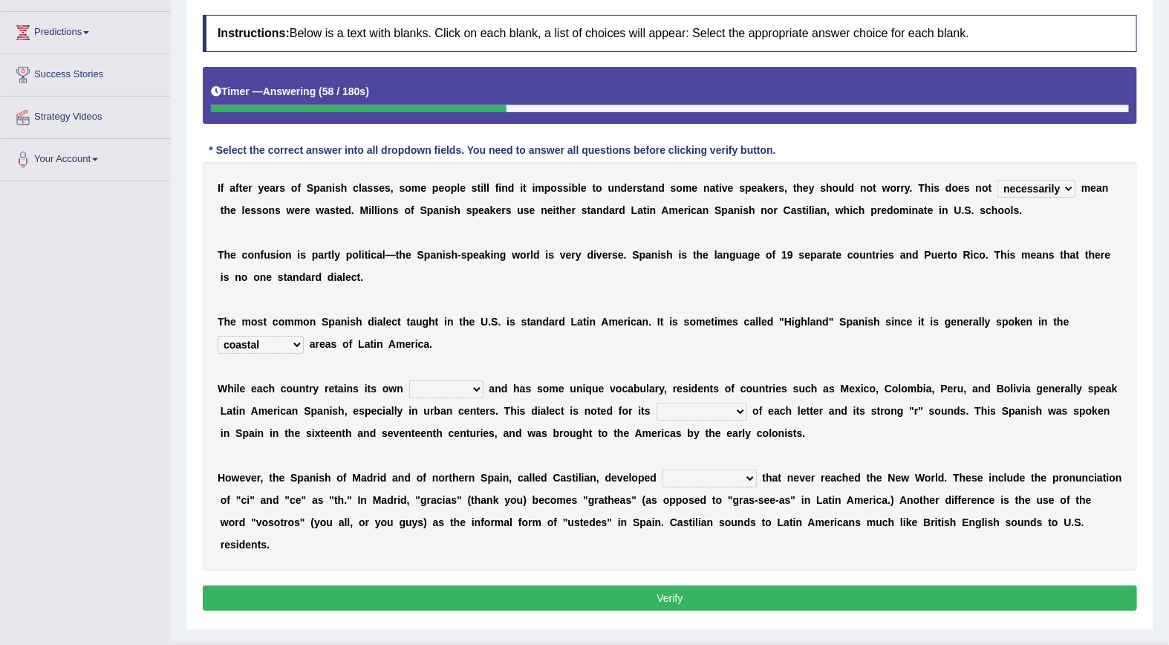
scroll to position [202, 0]
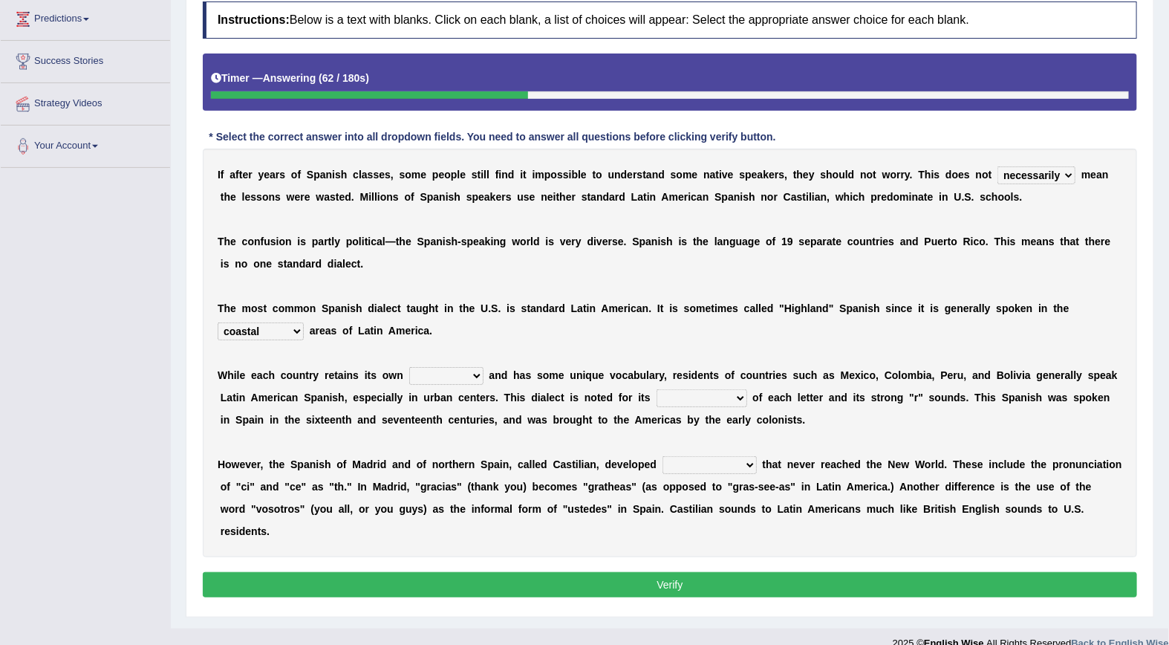
click at [439, 372] on select "accents thoughts infections authority" at bounding box center [446, 376] width 74 height 18
select select "accents"
click at [409, 368] on select "accents thoughts infections authority" at bounding box center [446, 376] width 74 height 18
click at [657, 399] on select "elucidation remembering collection pronunciation" at bounding box center [702, 398] width 91 height 18
select select "pronunciation"
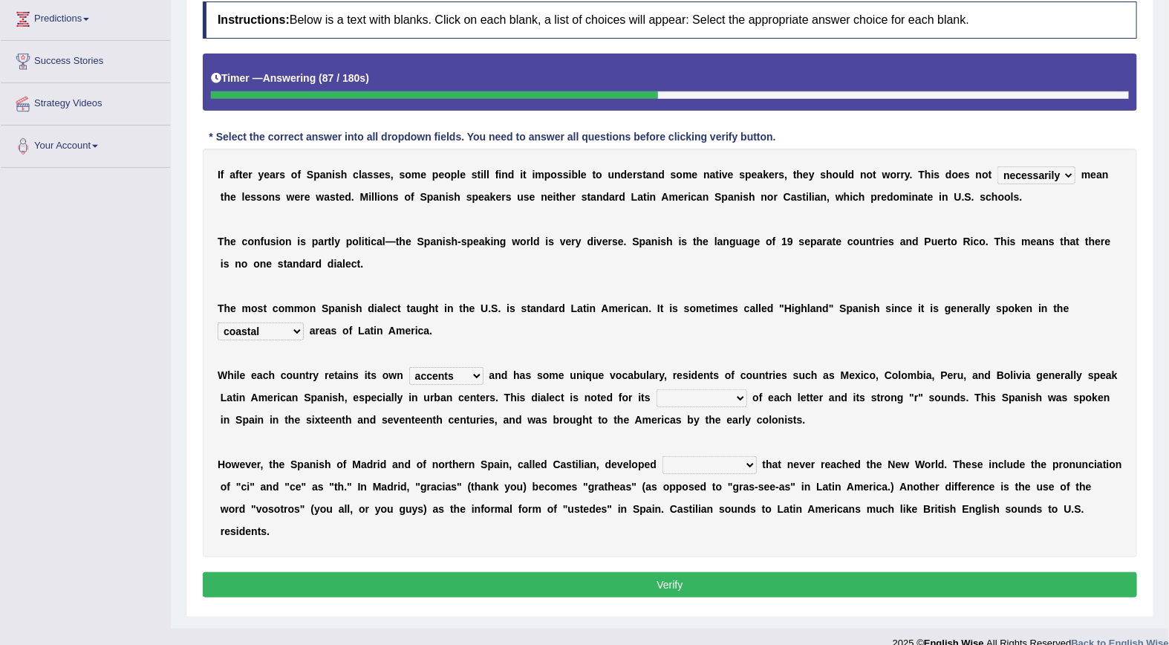
click at [657, 390] on select "elucidation remembering collection pronunciation" at bounding box center [702, 398] width 91 height 18
click at [663, 467] on select "normalities problems distinguishes characteristics" at bounding box center [710, 465] width 94 height 18
select select "characteristics"
click at [663, 457] on select "normalities problems distinguishes characteristics" at bounding box center [710, 465] width 94 height 18
click at [711, 572] on button "Verify" at bounding box center [670, 584] width 935 height 25
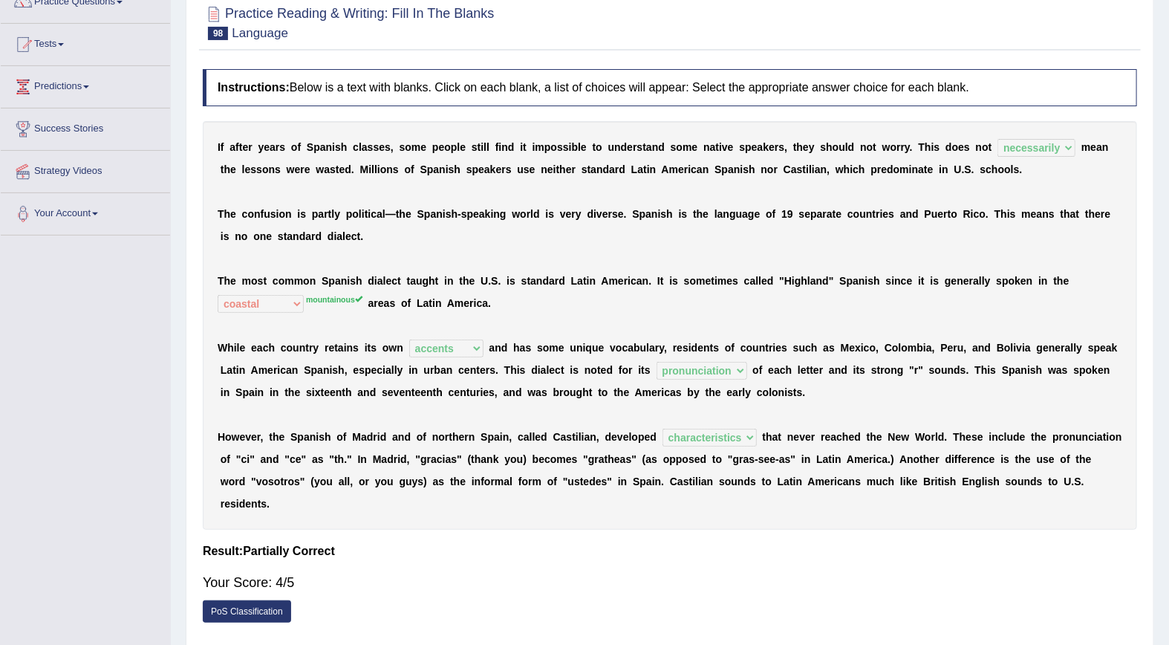
scroll to position [0, 0]
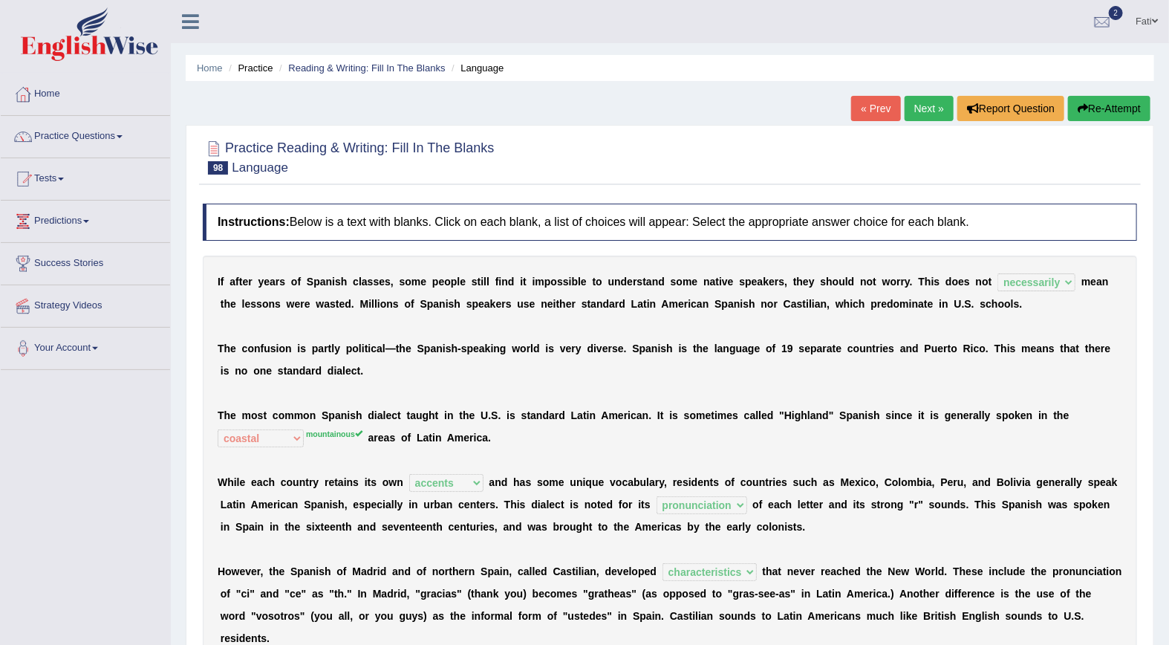
drag, startPoint x: 892, startPoint y: 91, endPoint x: 886, endPoint y: 104, distance: 13.7
click at [889, 100] on div "Home Practice Reading & Writing: Fill In The Blanks Language « Prev Next » Repo…" at bounding box center [670, 396] width 999 height 792
click at [884, 106] on link "« Prev" at bounding box center [875, 108] width 49 height 25
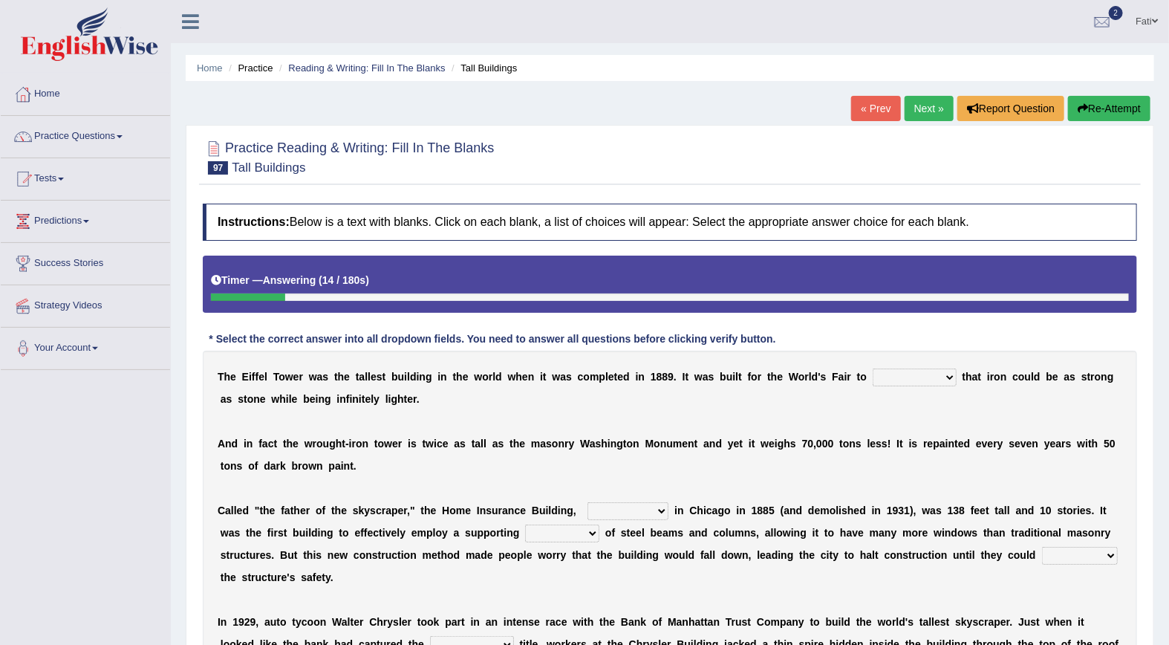
click at [873, 377] on select "insinuate suggest implicate demonstrate" at bounding box center [915, 378] width 84 height 18
select select "demonstrate"
click at [873, 369] on select "insinuate suggest implicate demonstrate" at bounding box center [915, 378] width 84 height 18
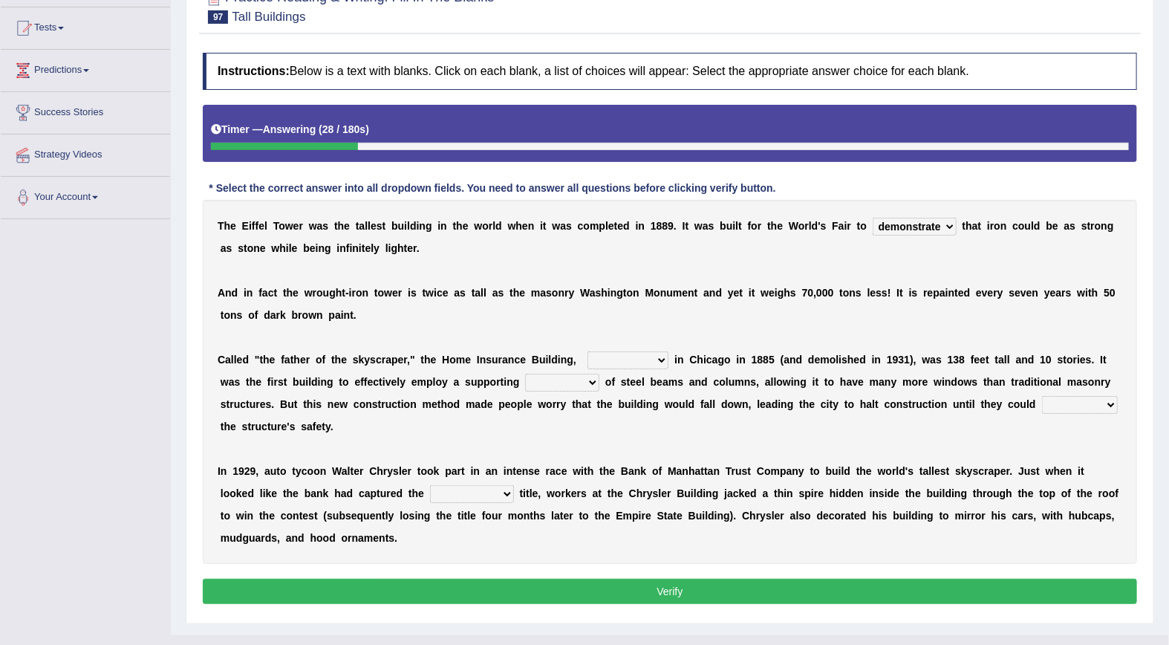
scroll to position [158, 0]
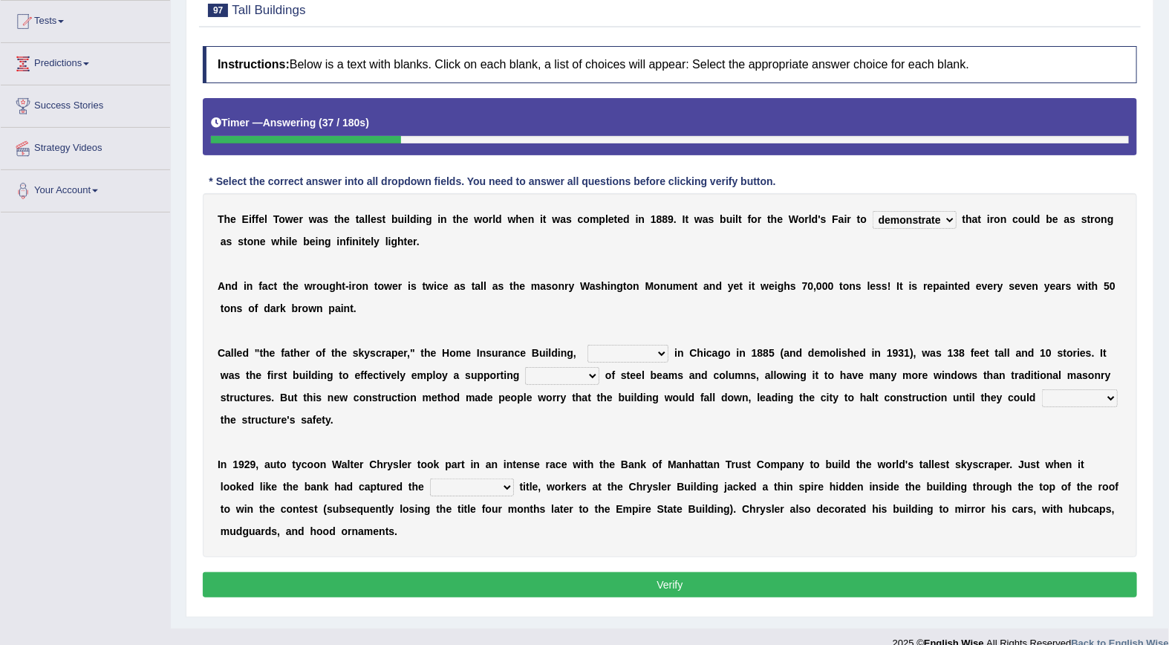
click at [588, 358] on select "invented devised renovated constructed" at bounding box center [628, 354] width 81 height 18
select select "renovated"
click at [588, 345] on select "invented devised renovated constructed" at bounding box center [628, 354] width 81 height 18
click at [525, 376] on select "skeleton engine ceiling concrete" at bounding box center [562, 376] width 74 height 18
select select "ceiling"
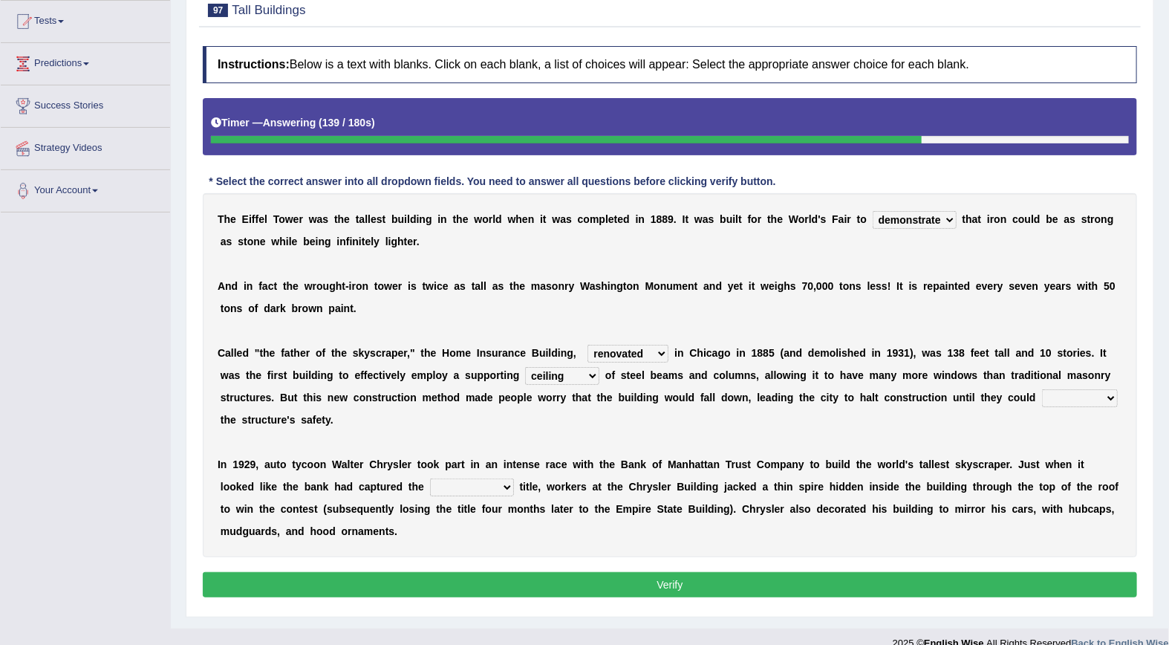
click at [525, 368] on select "skeleton engine ceiling concrete" at bounding box center [562, 376] width 74 height 18
click at [1042, 402] on select "consecrate ameliorate exonerate investigate" at bounding box center [1080, 398] width 76 height 18
click at [874, 518] on div "T h e E i f f e l T o w e r w a s t h e t a l l e s t b u i l d i n g i n t h e…" at bounding box center [670, 375] width 935 height 364
click at [1042, 403] on select "consecrate ameliorate exonerate investigate" at bounding box center [1080, 398] width 76 height 18
select select "investigate"
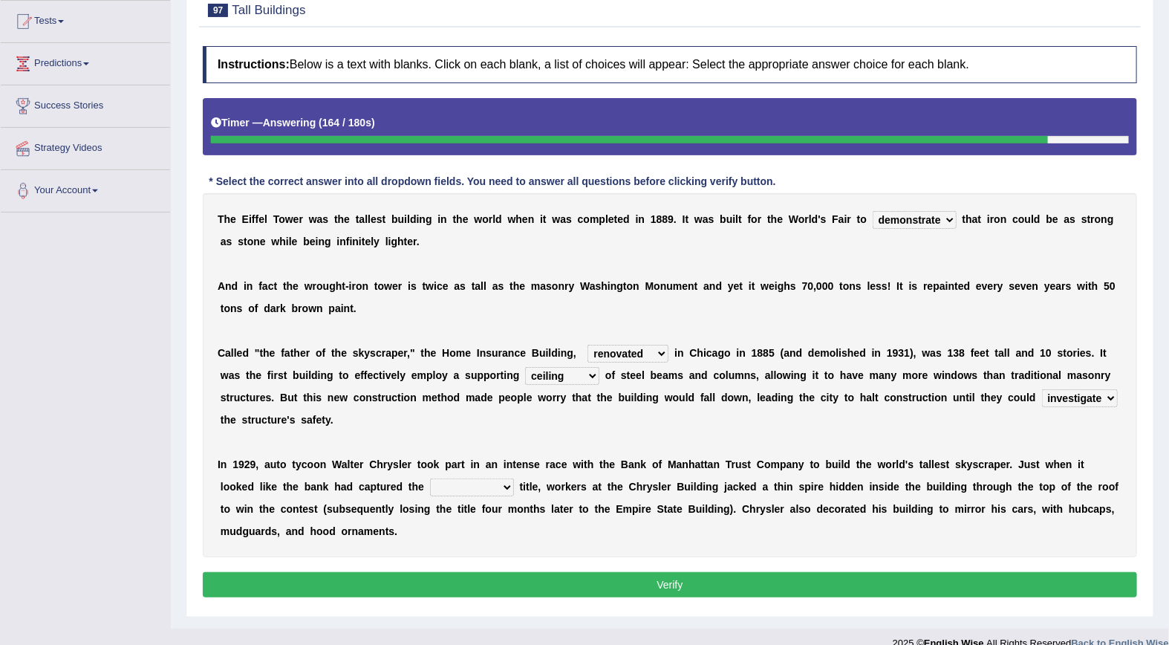
click at [1042, 390] on select "consecrate ameliorate exonerate investigate" at bounding box center [1080, 398] width 76 height 18
click at [430, 478] on select "meaningless royal coveted informal" at bounding box center [472, 487] width 84 height 18
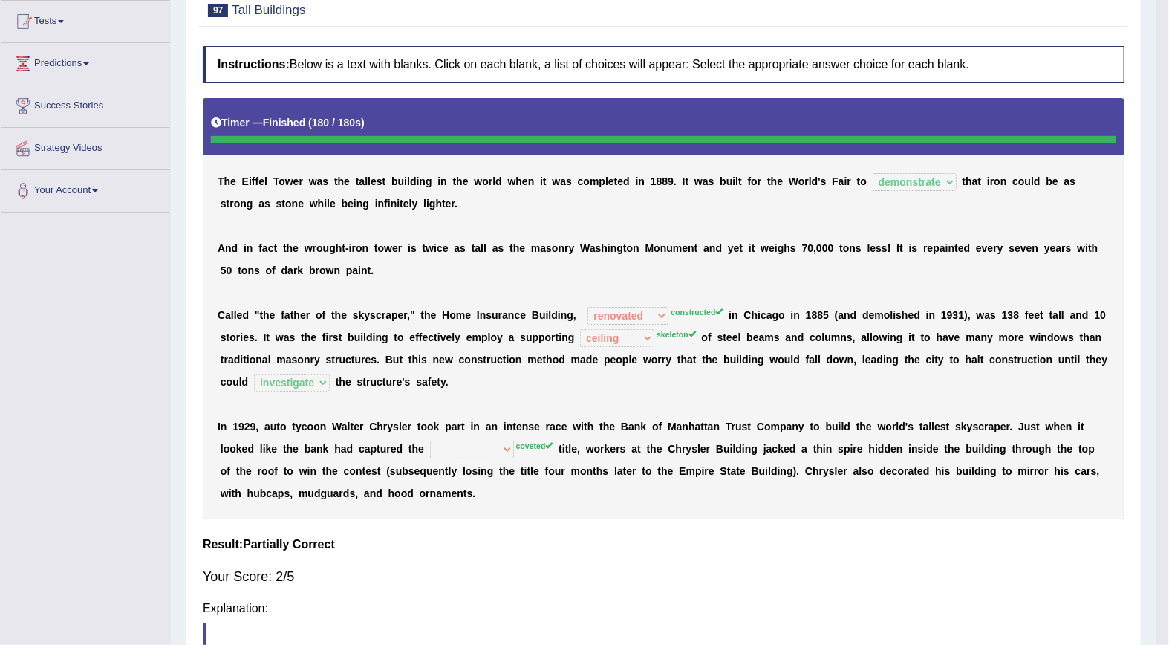
scroll to position [134, 0]
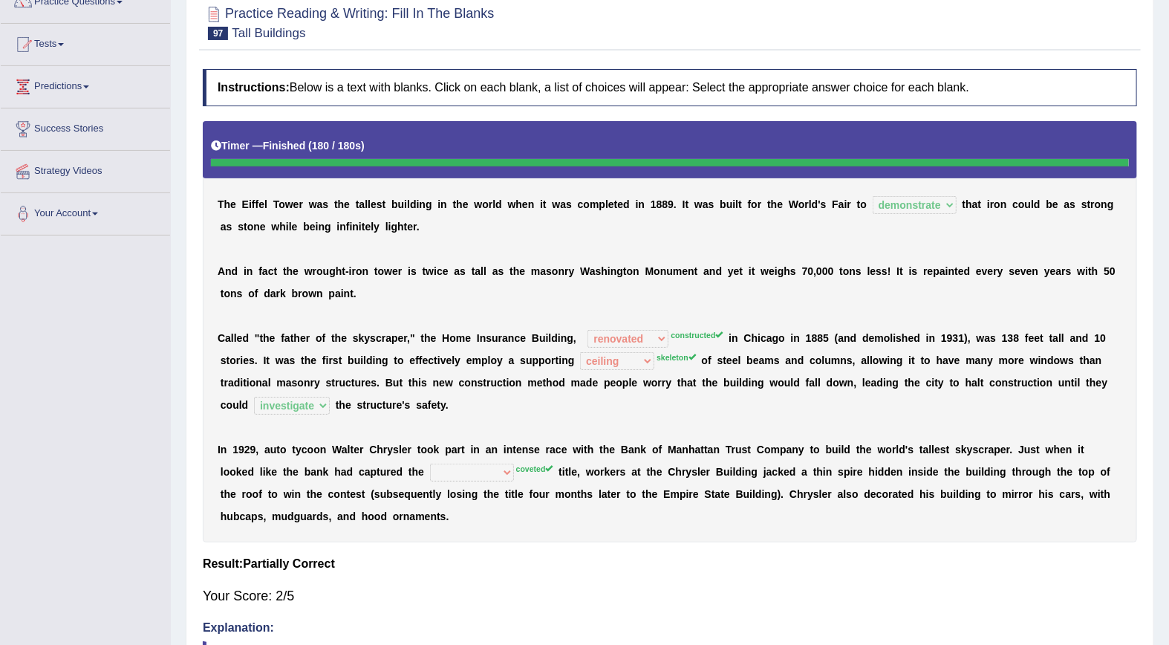
click at [565, 591] on div "Your Score: 2/5" at bounding box center [670, 596] width 935 height 36
